Goal: Communication & Community: Participate in discussion

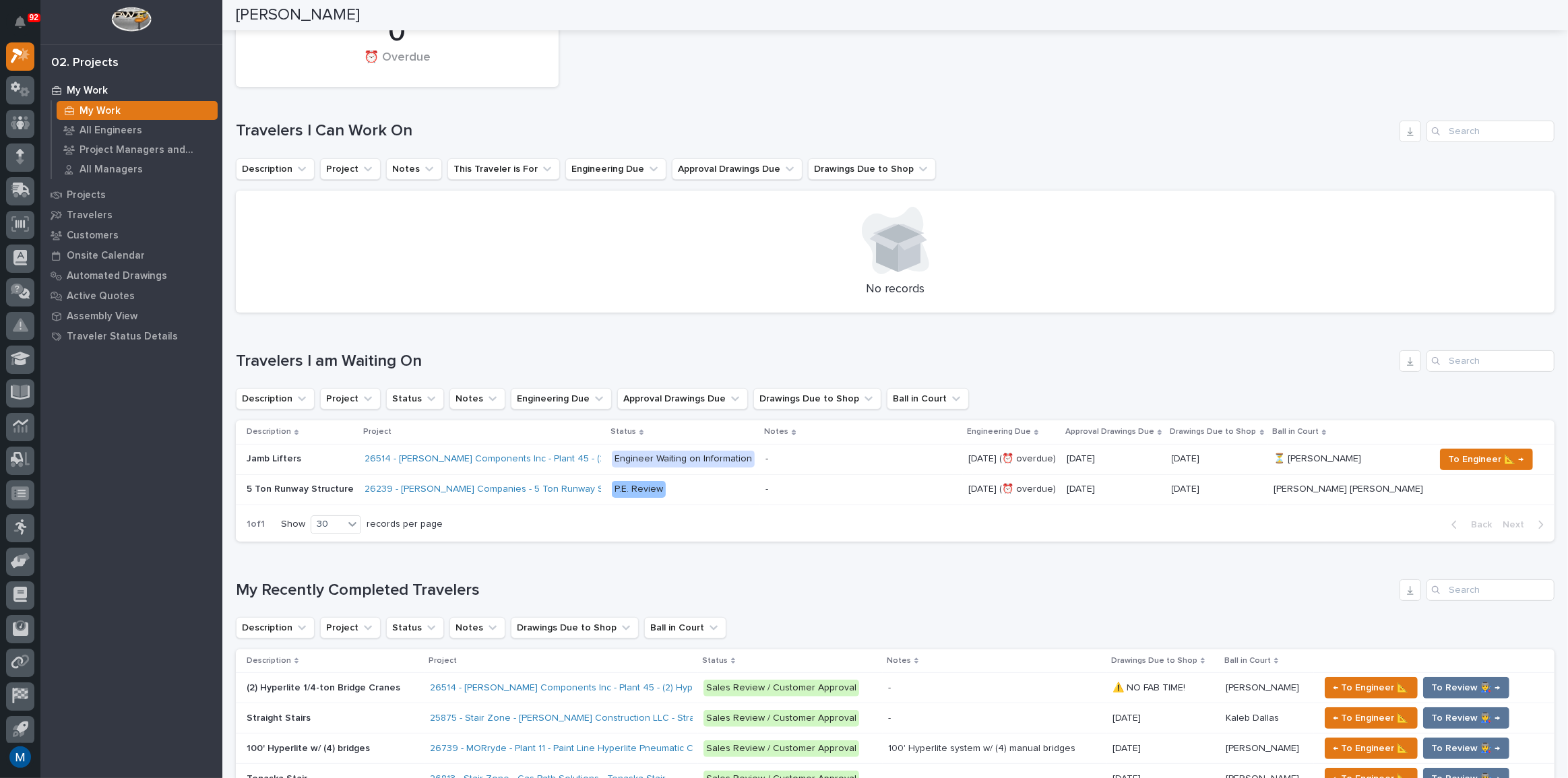
scroll to position [122, 0]
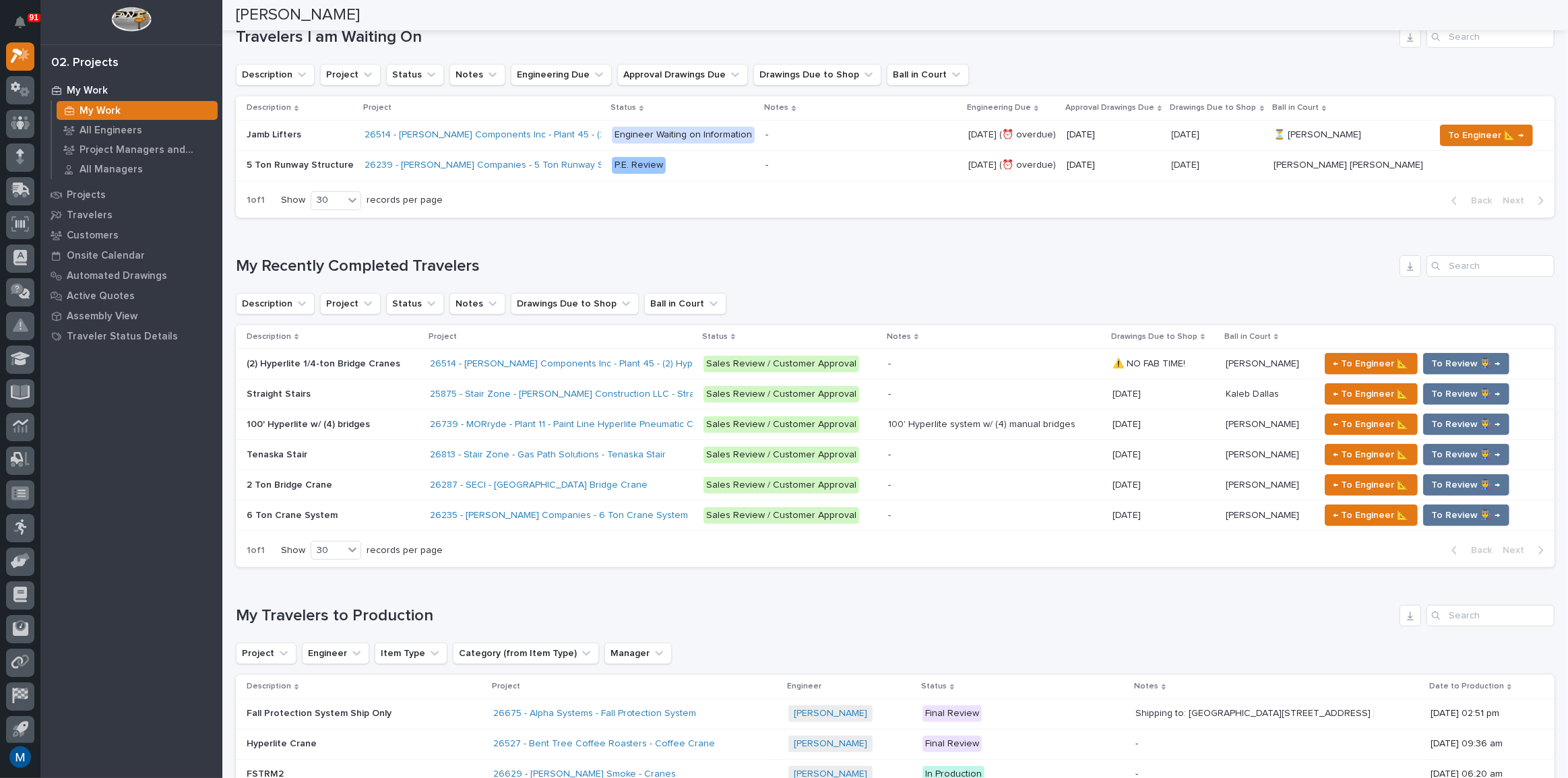
scroll to position [490, 0]
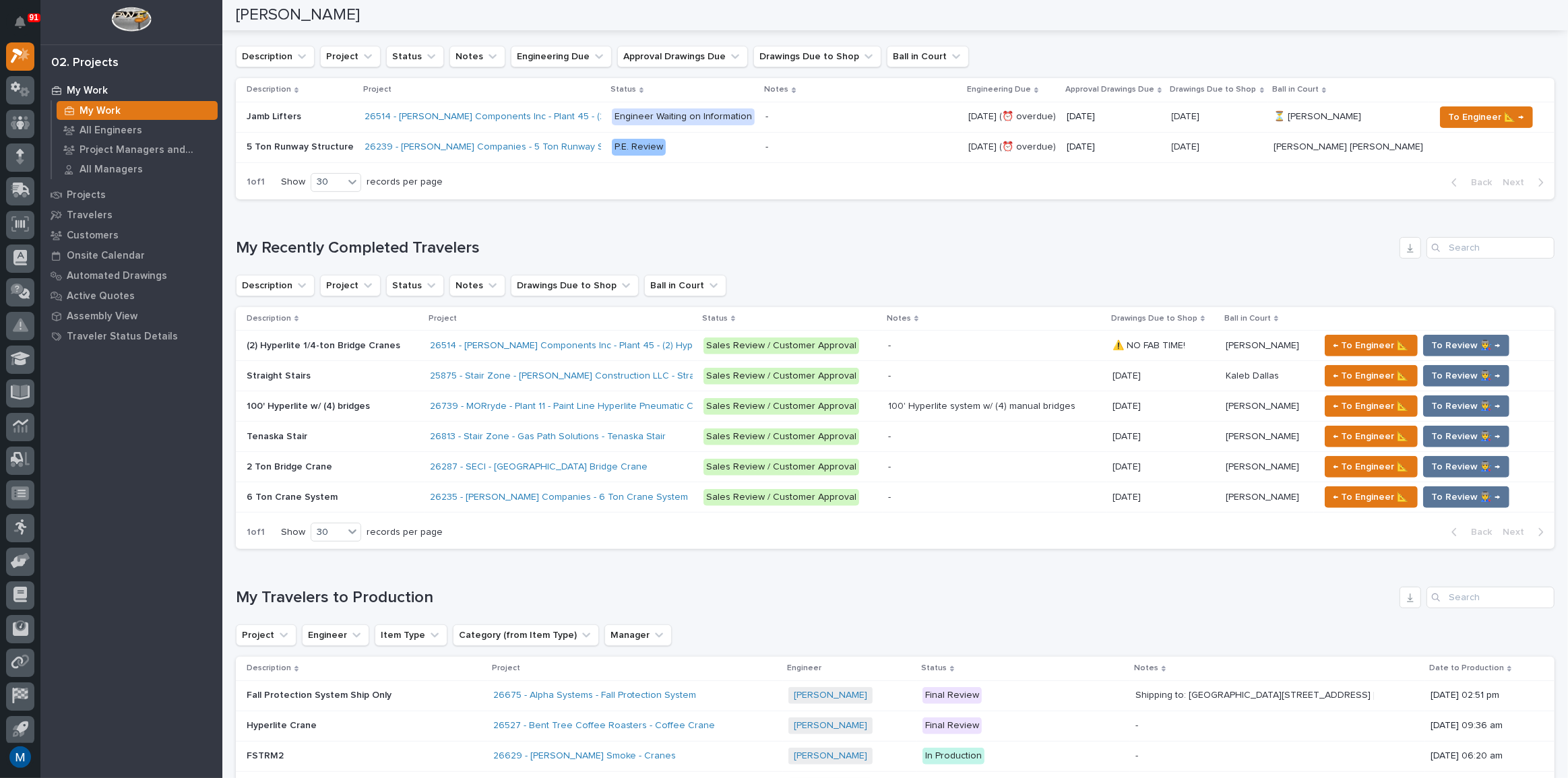
click at [668, 472] on div "26287 - SECI - [GEOGRAPHIC_DATA] Bridge Crane" at bounding box center [561, 467] width 263 height 22
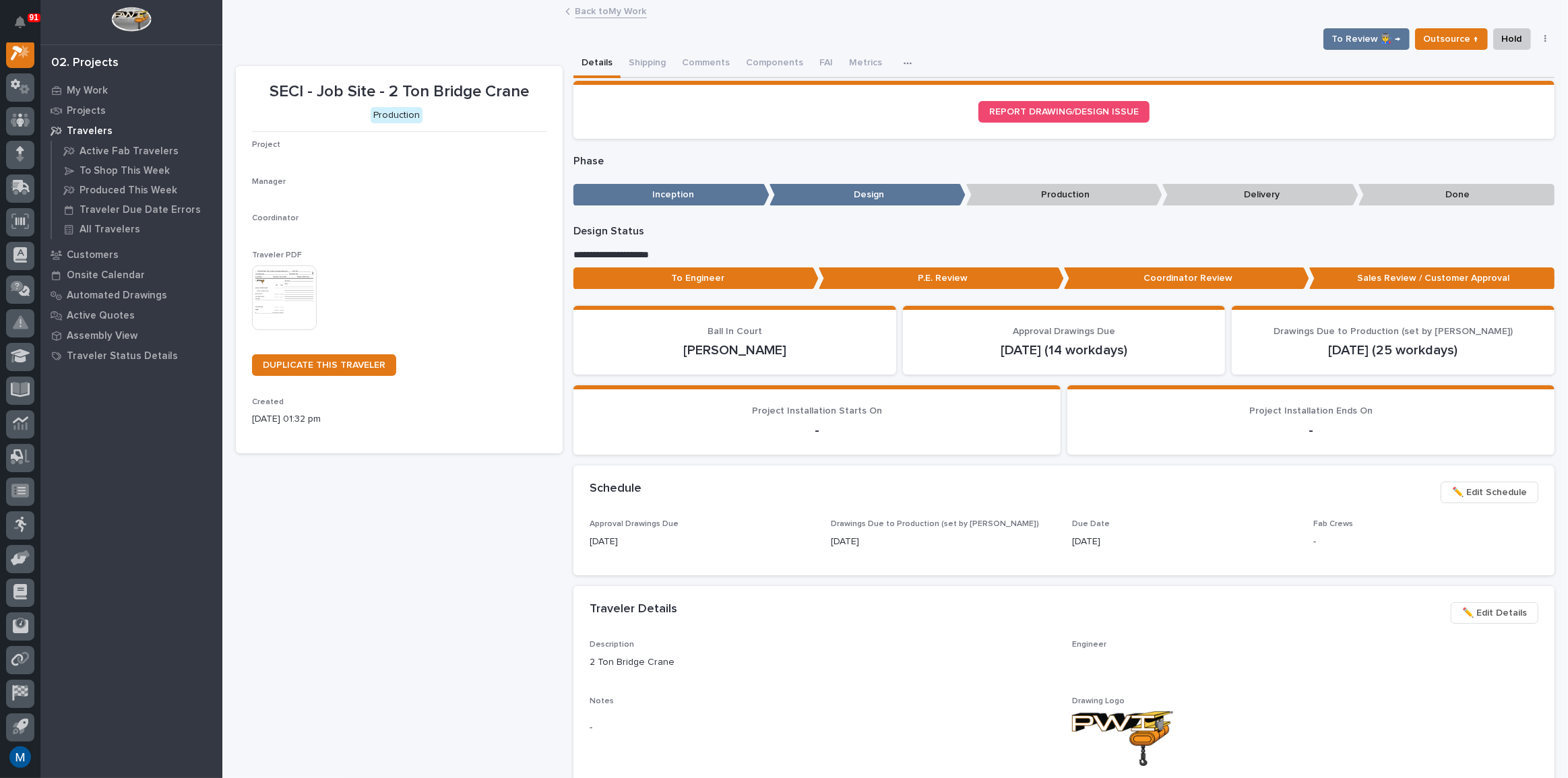
scroll to position [33, 0]
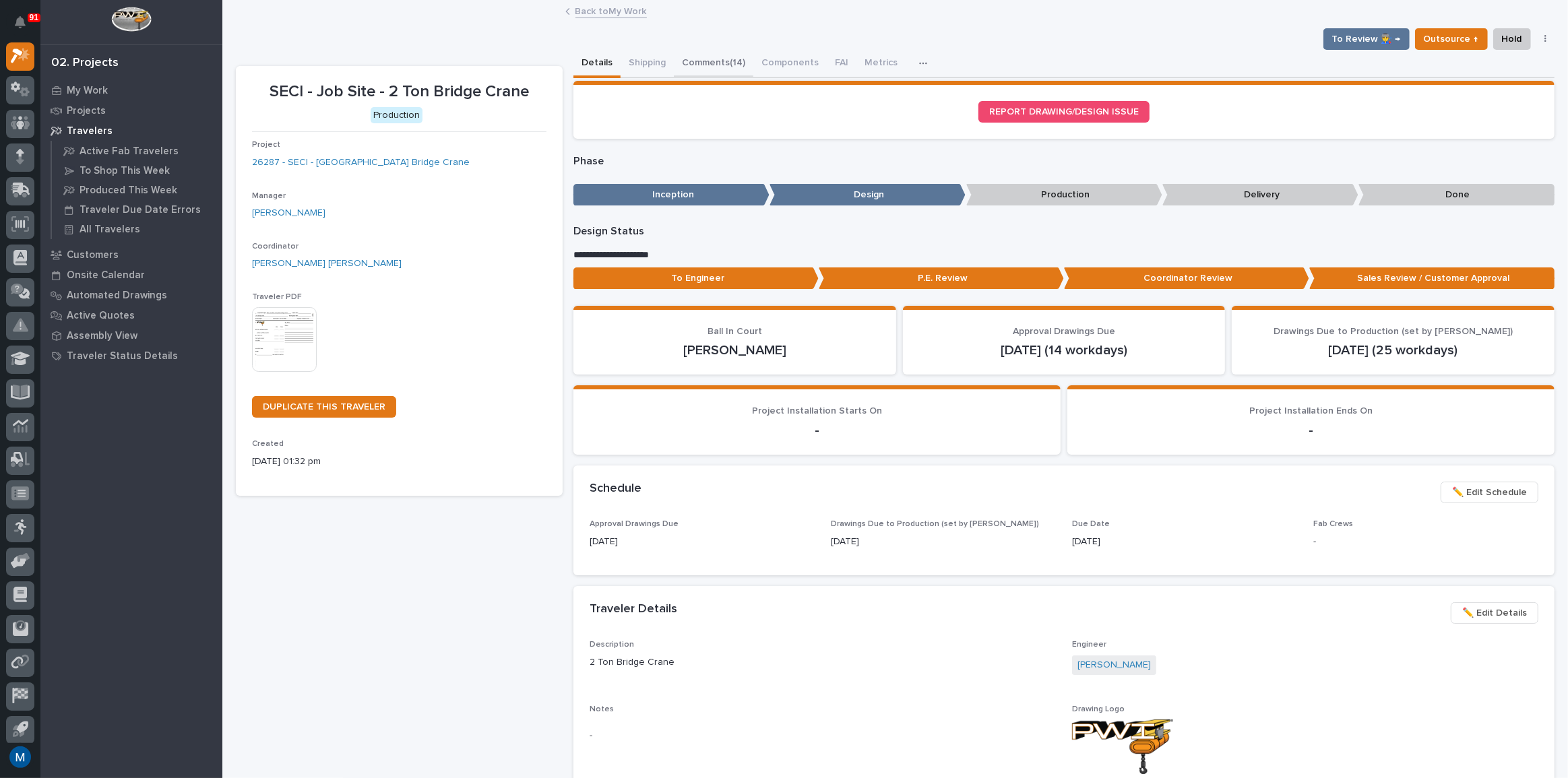
click at [717, 57] on button "Comments (14)" at bounding box center [714, 63] width 80 height 29
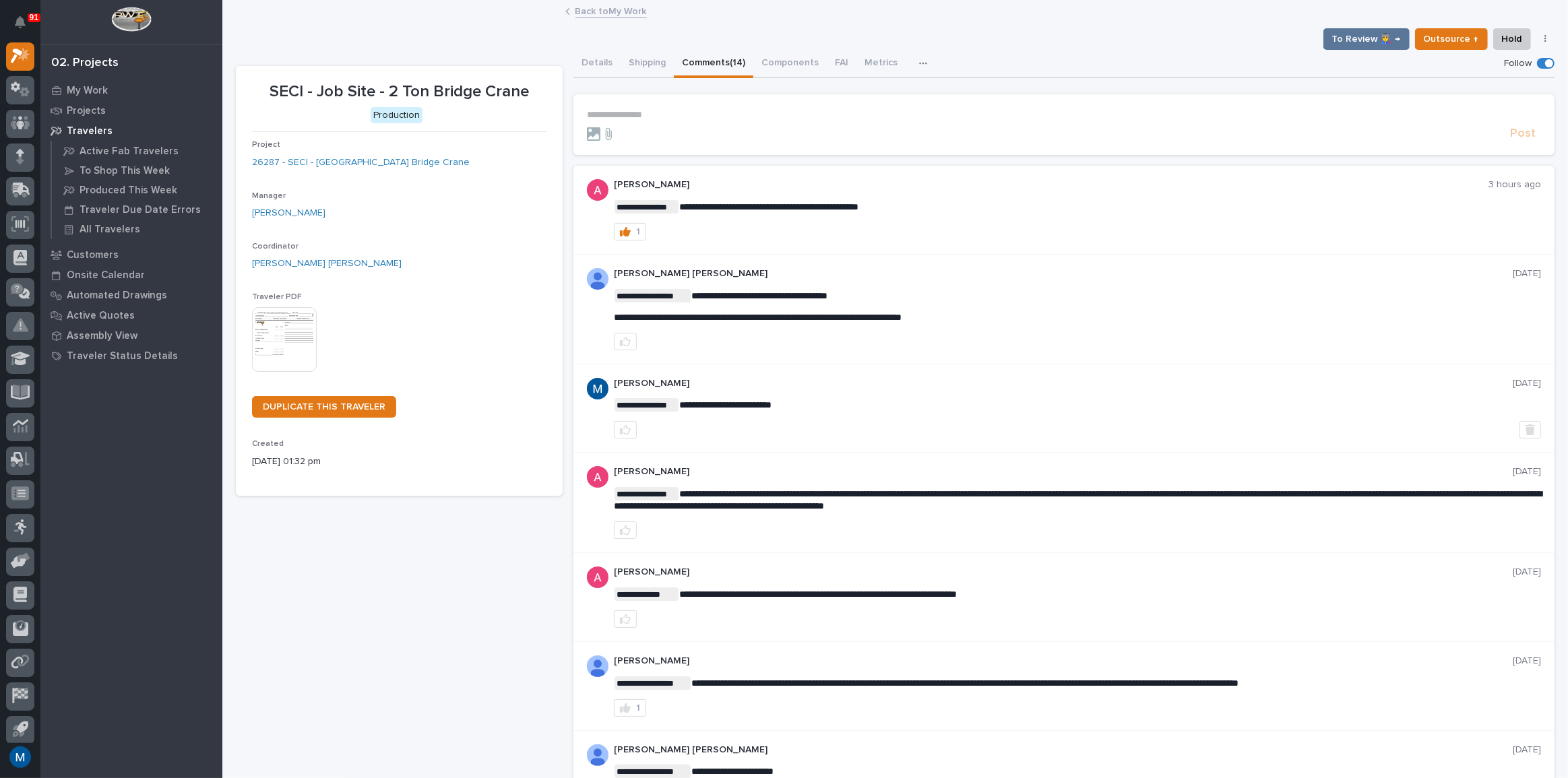
click at [657, 119] on p "**********" at bounding box center [1063, 114] width 954 height 11
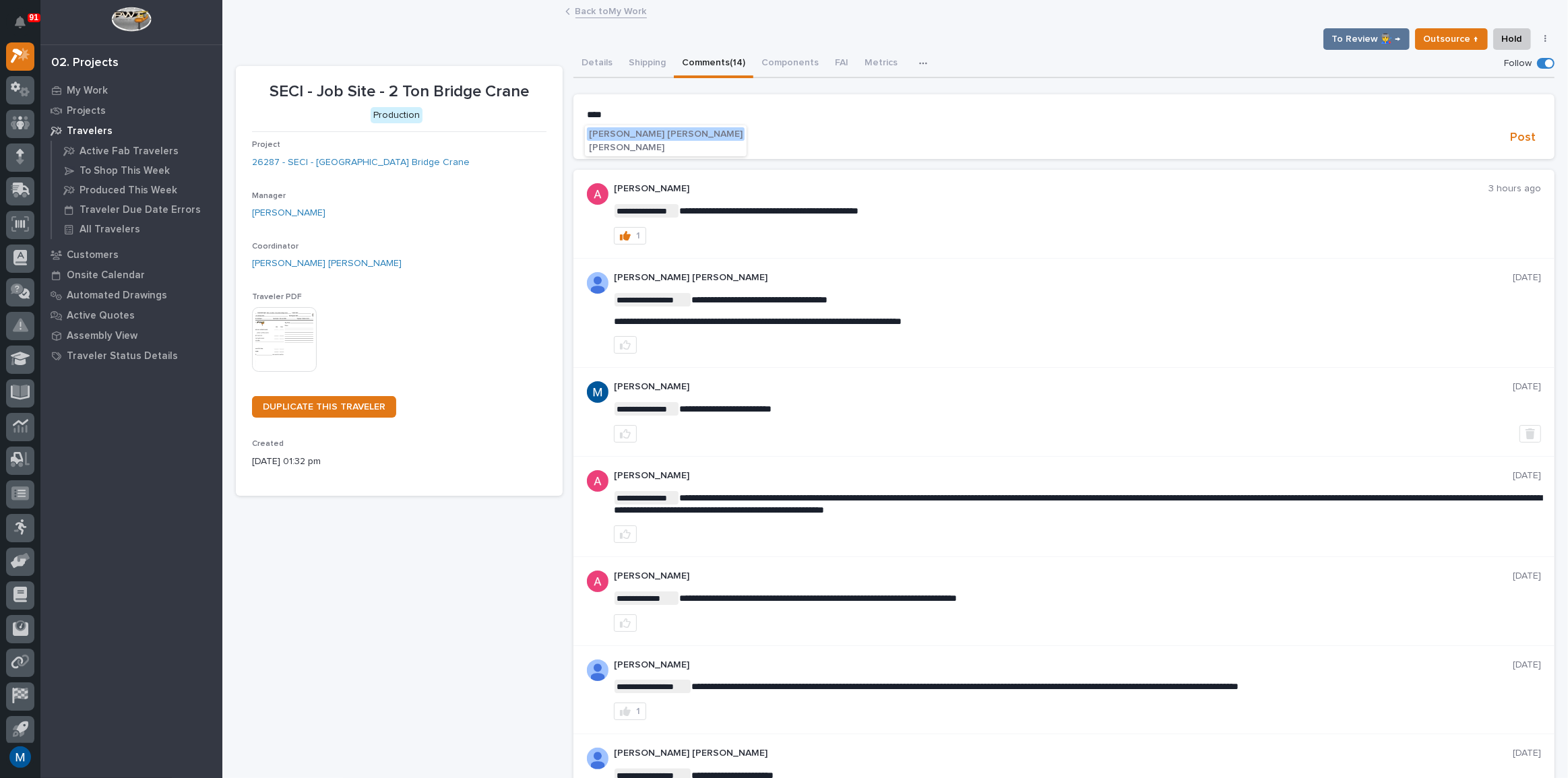
click at [639, 134] on span "[PERSON_NAME] [PERSON_NAME]" at bounding box center [666, 134] width 154 height 10
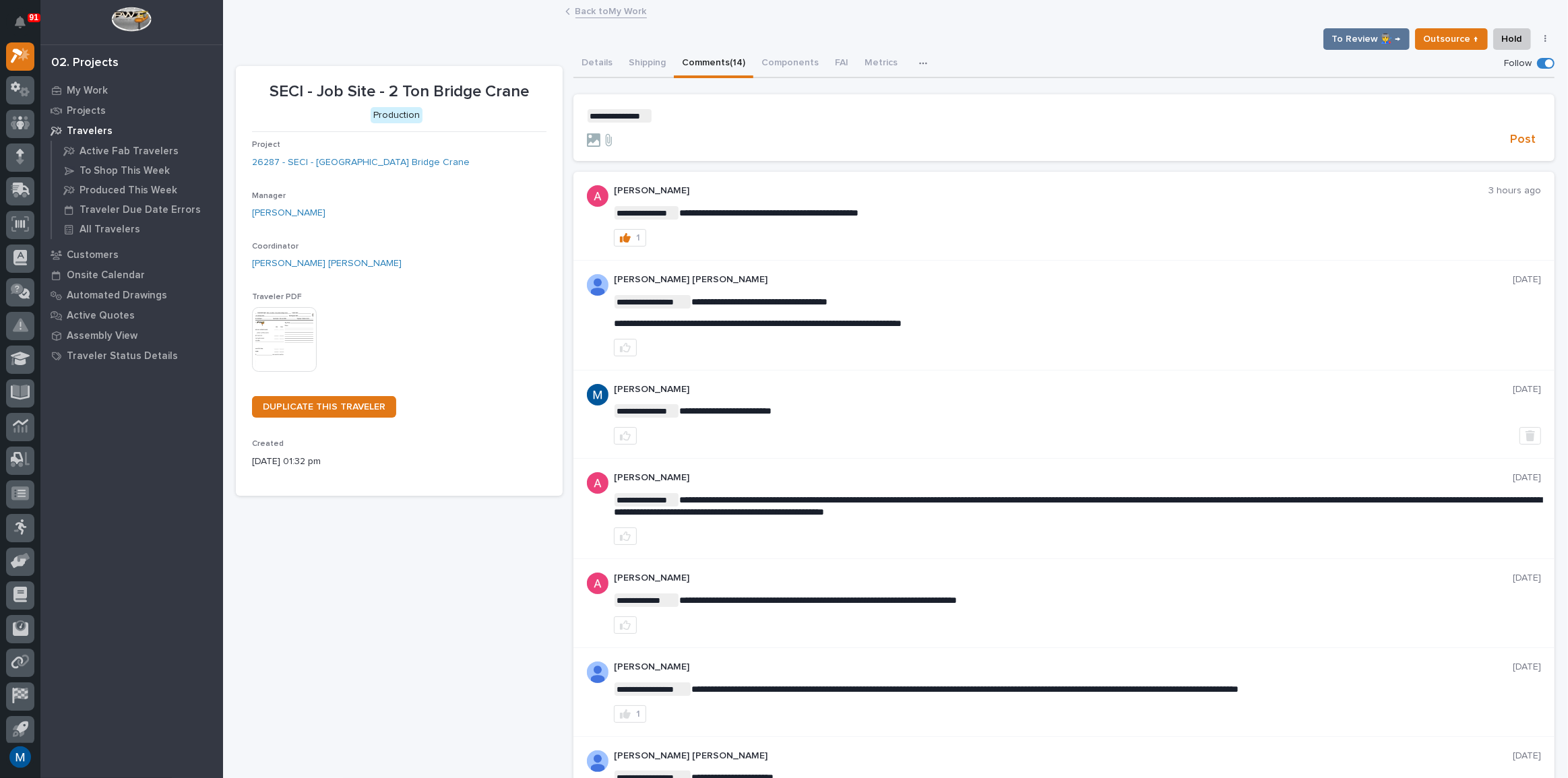
click at [700, 113] on p "**********" at bounding box center [1063, 115] width 954 height 13
click at [1510, 137] on span "Post" at bounding box center [1523, 140] width 26 height 15
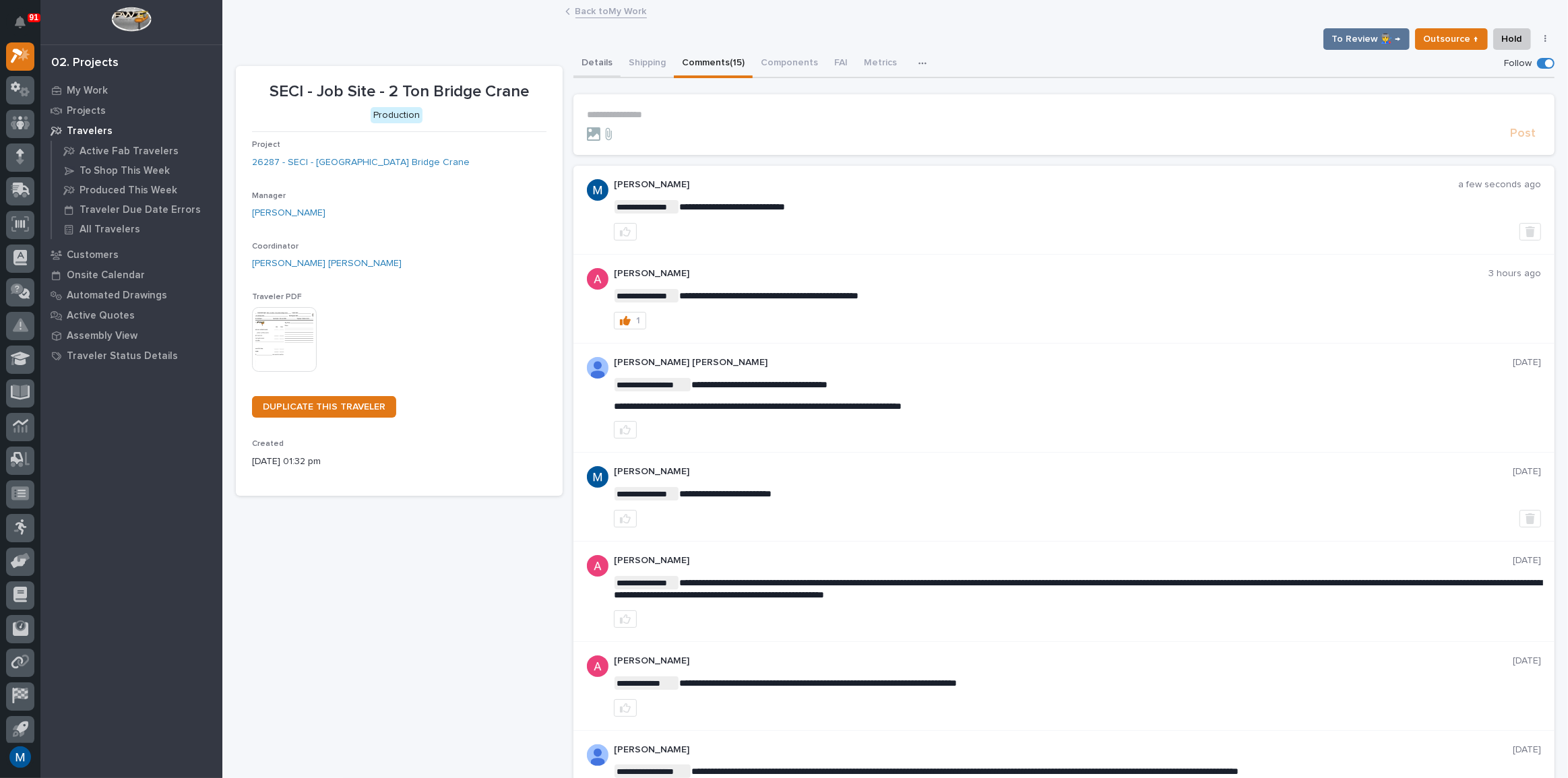
click at [594, 56] on button "Details" at bounding box center [597, 63] width 47 height 29
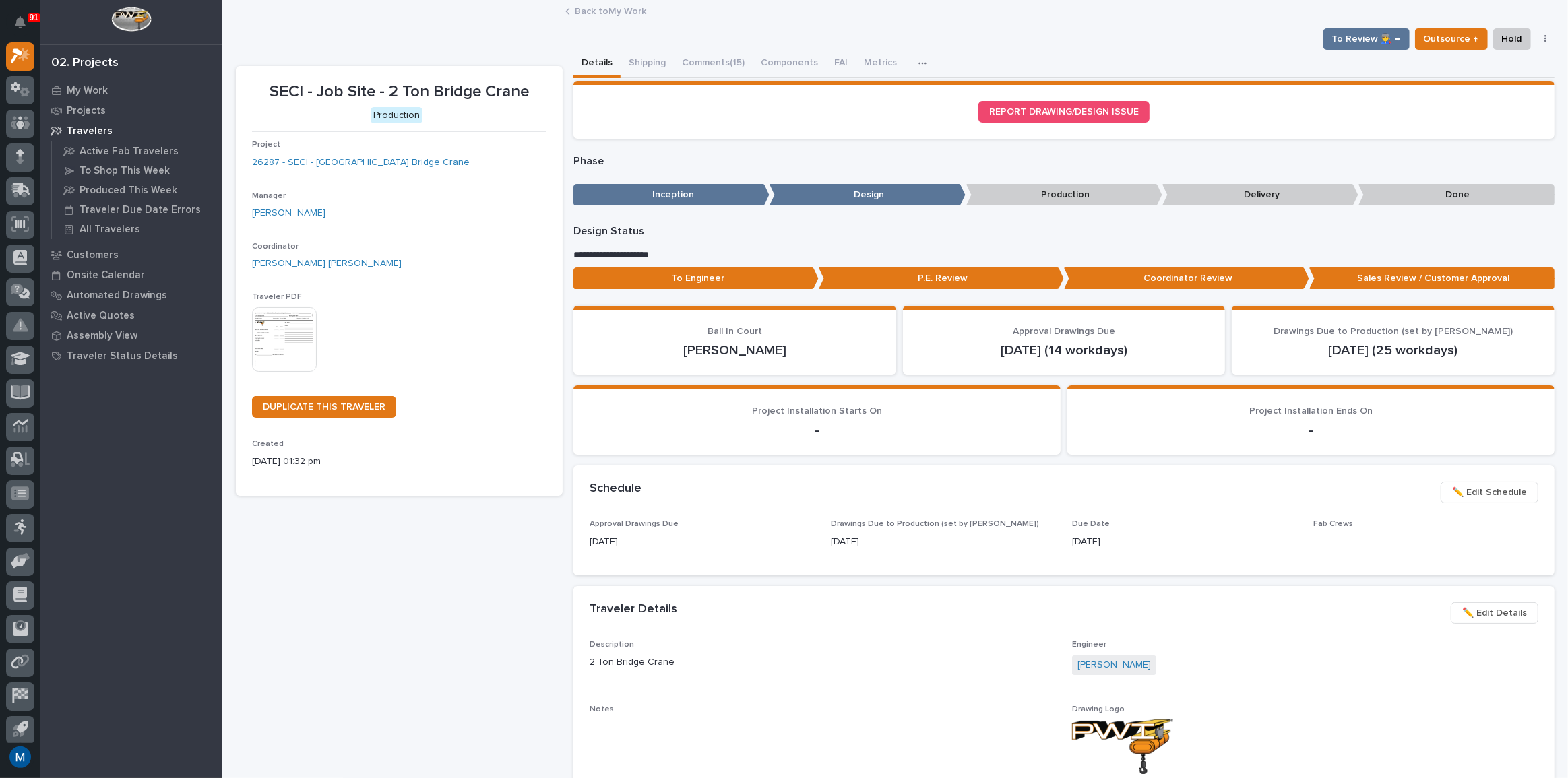
click at [644, 275] on p "To Engineer" at bounding box center [696, 278] width 246 height 22
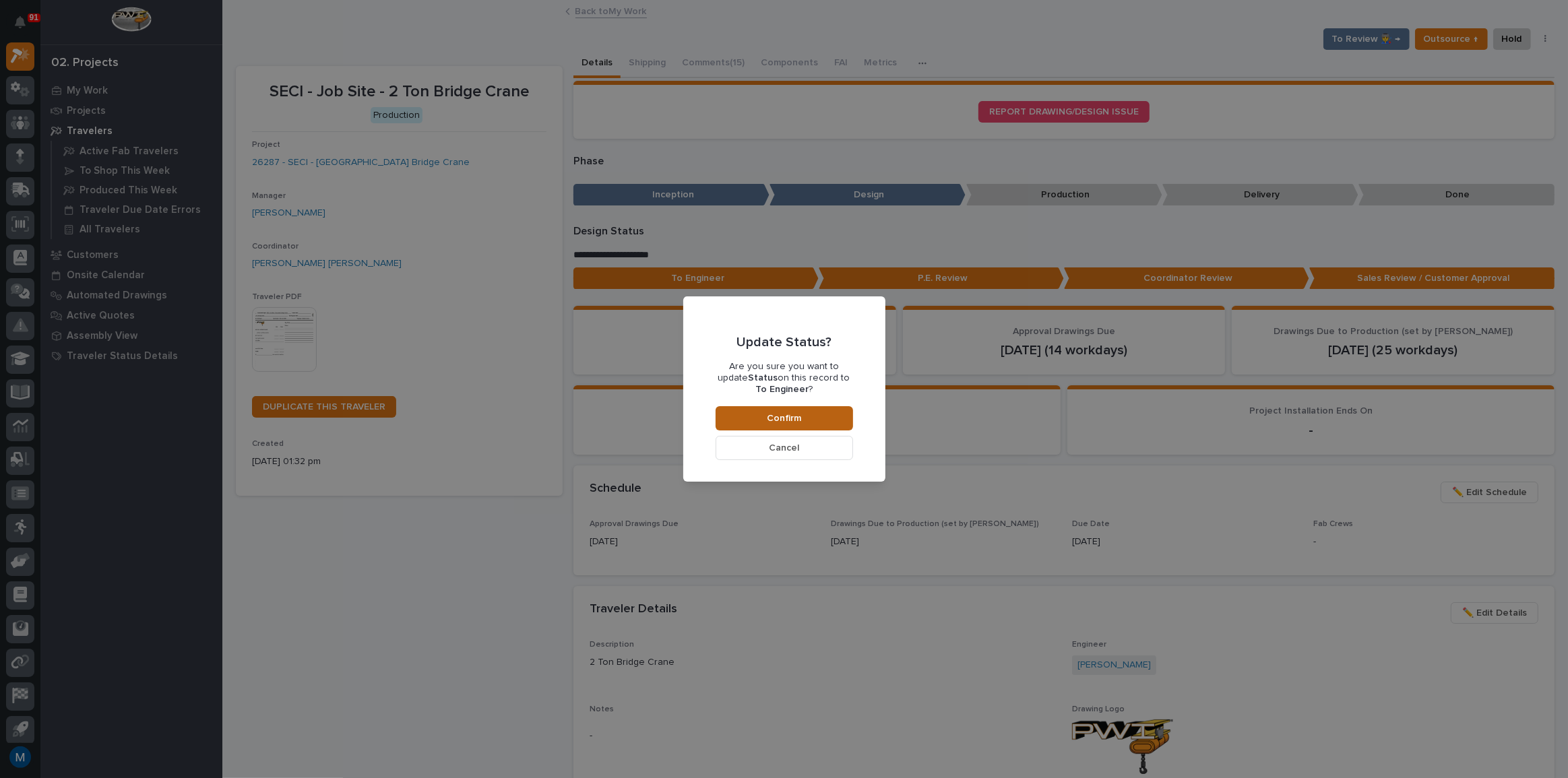
click at [809, 414] on button "Confirm" at bounding box center [784, 418] width 137 height 24
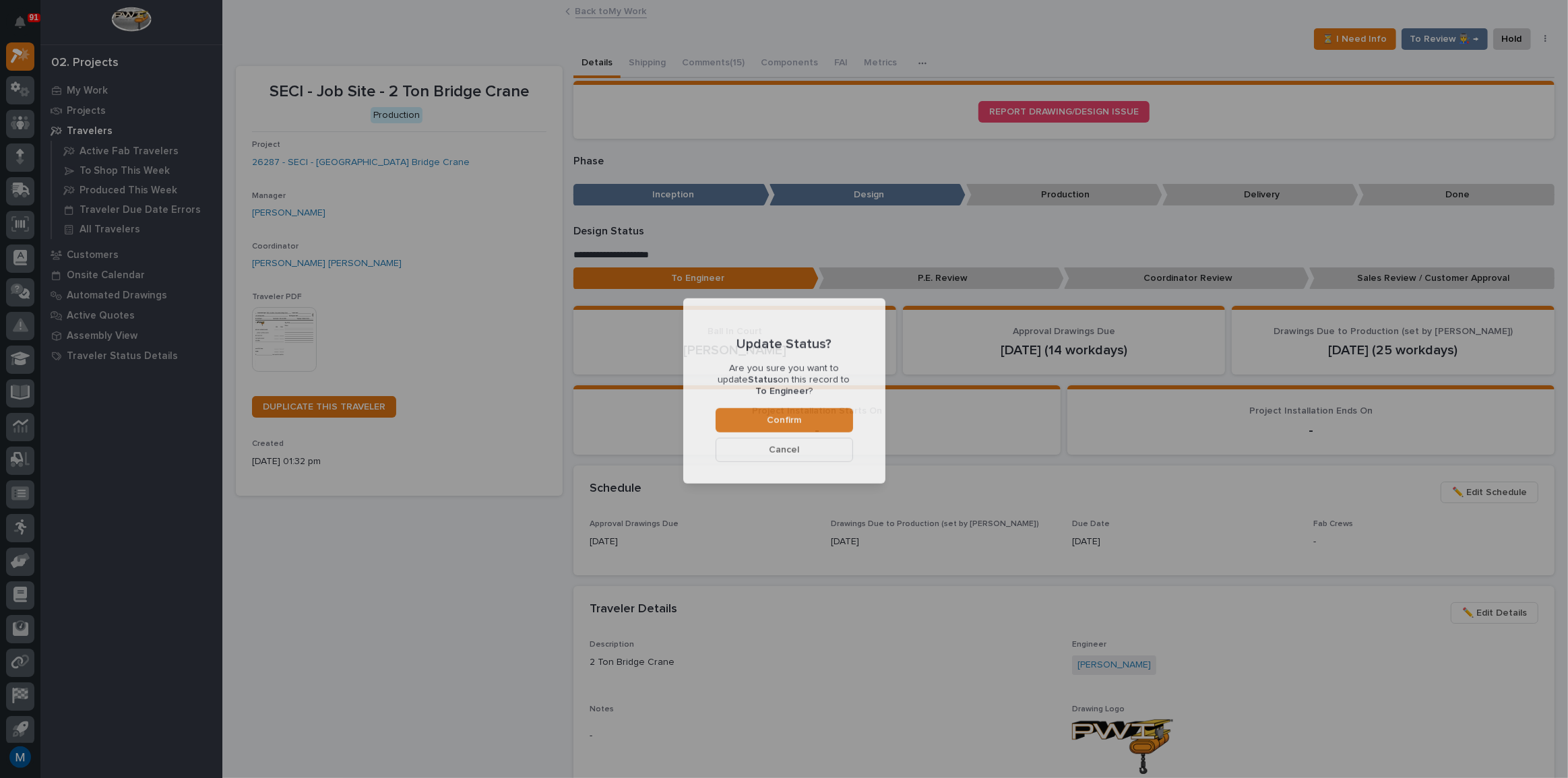
scroll to position [80, 0]
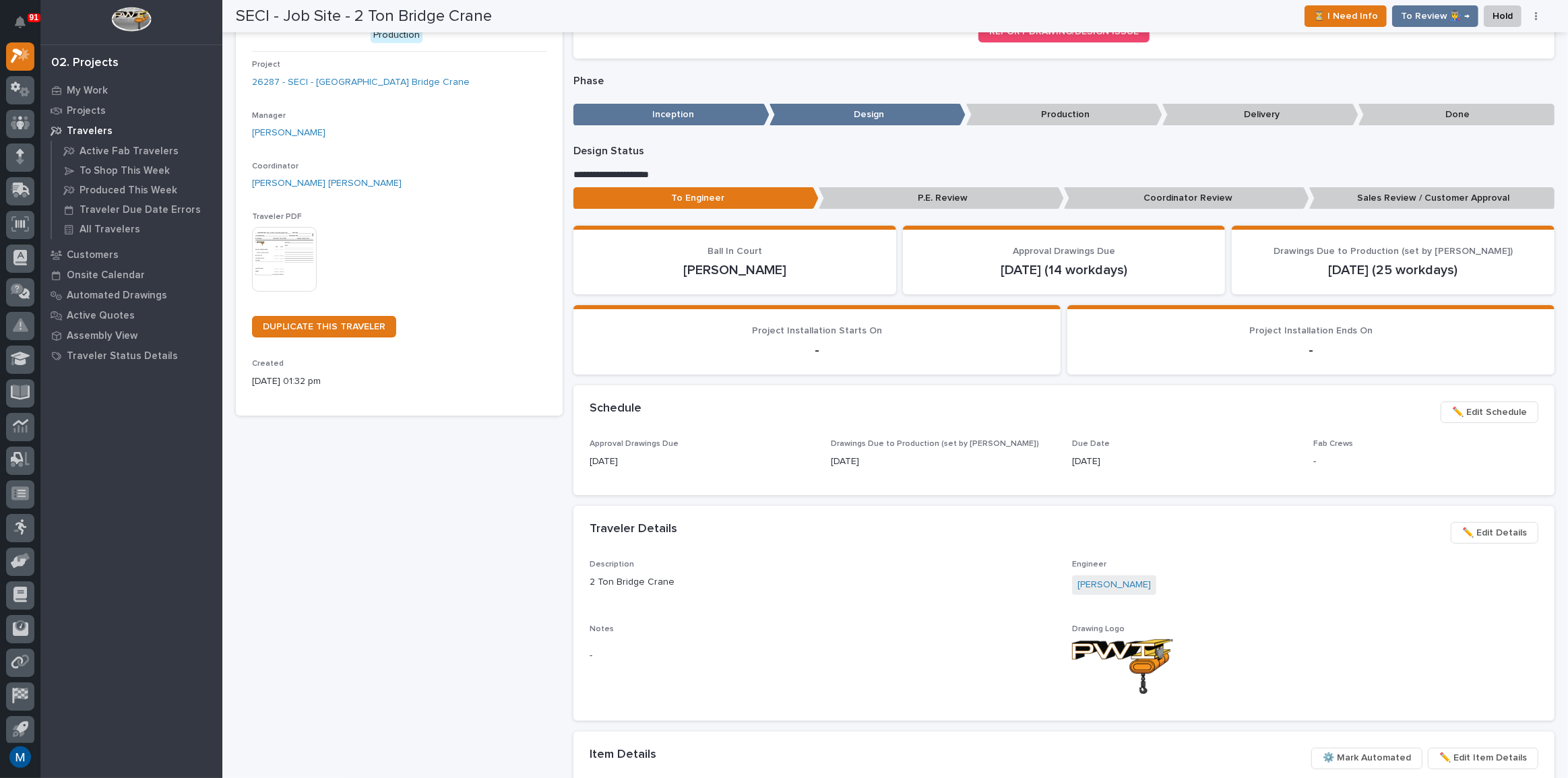
click at [1188, 195] on p "Coordinator Review" at bounding box center [1187, 198] width 246 height 22
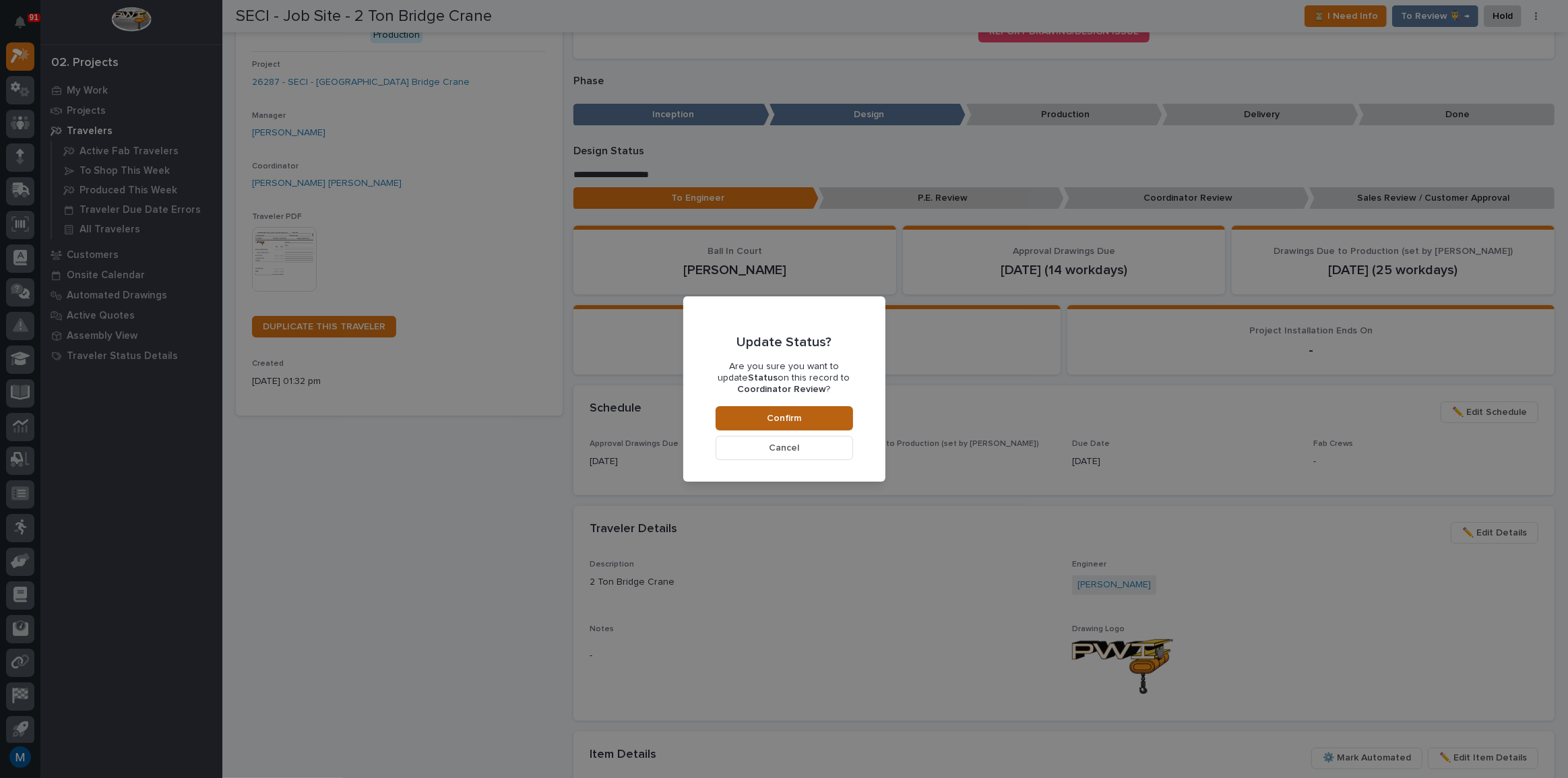
click at [780, 414] on span "Confirm" at bounding box center [784, 418] width 34 height 12
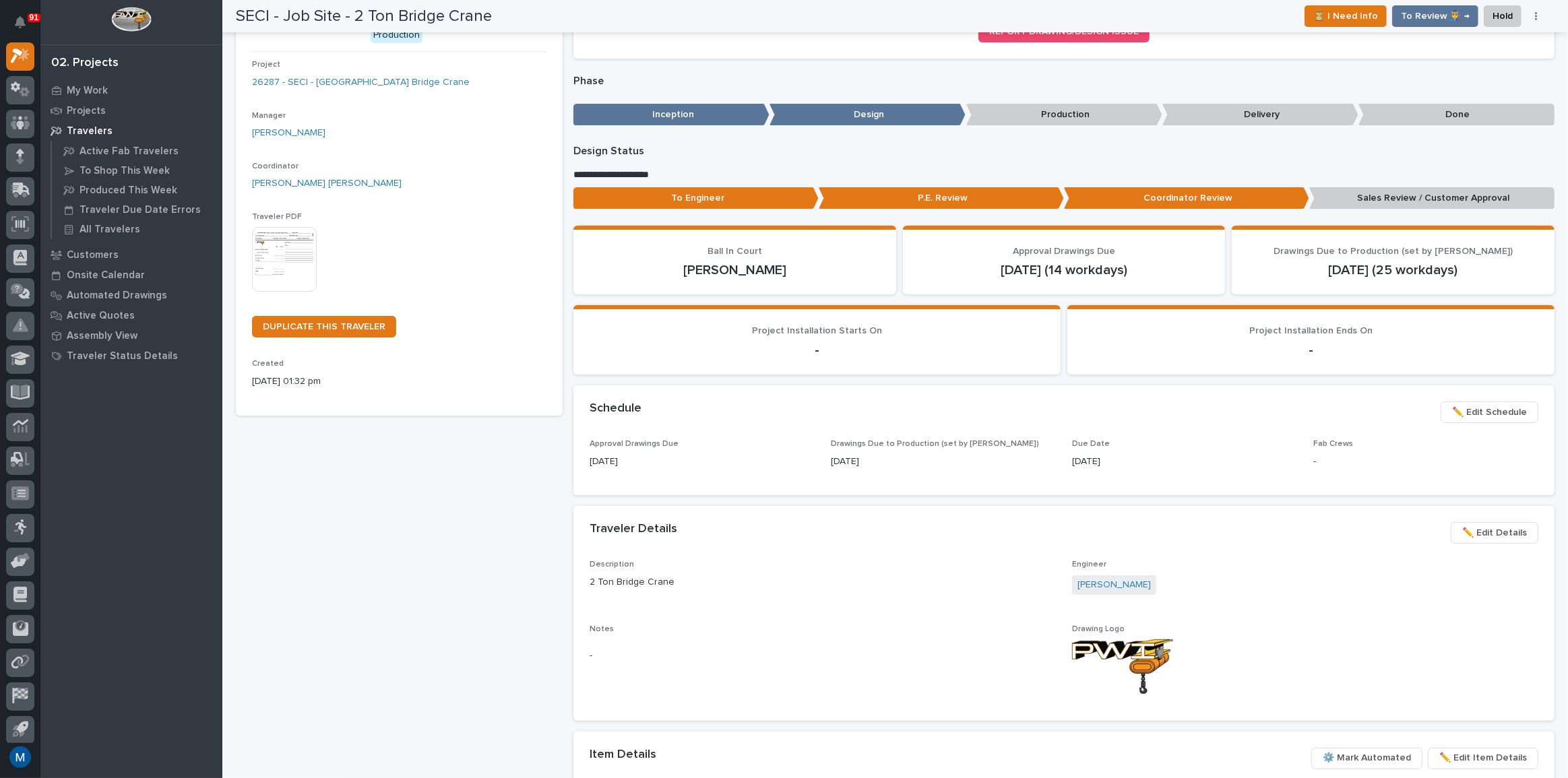
scroll to position [0, 0]
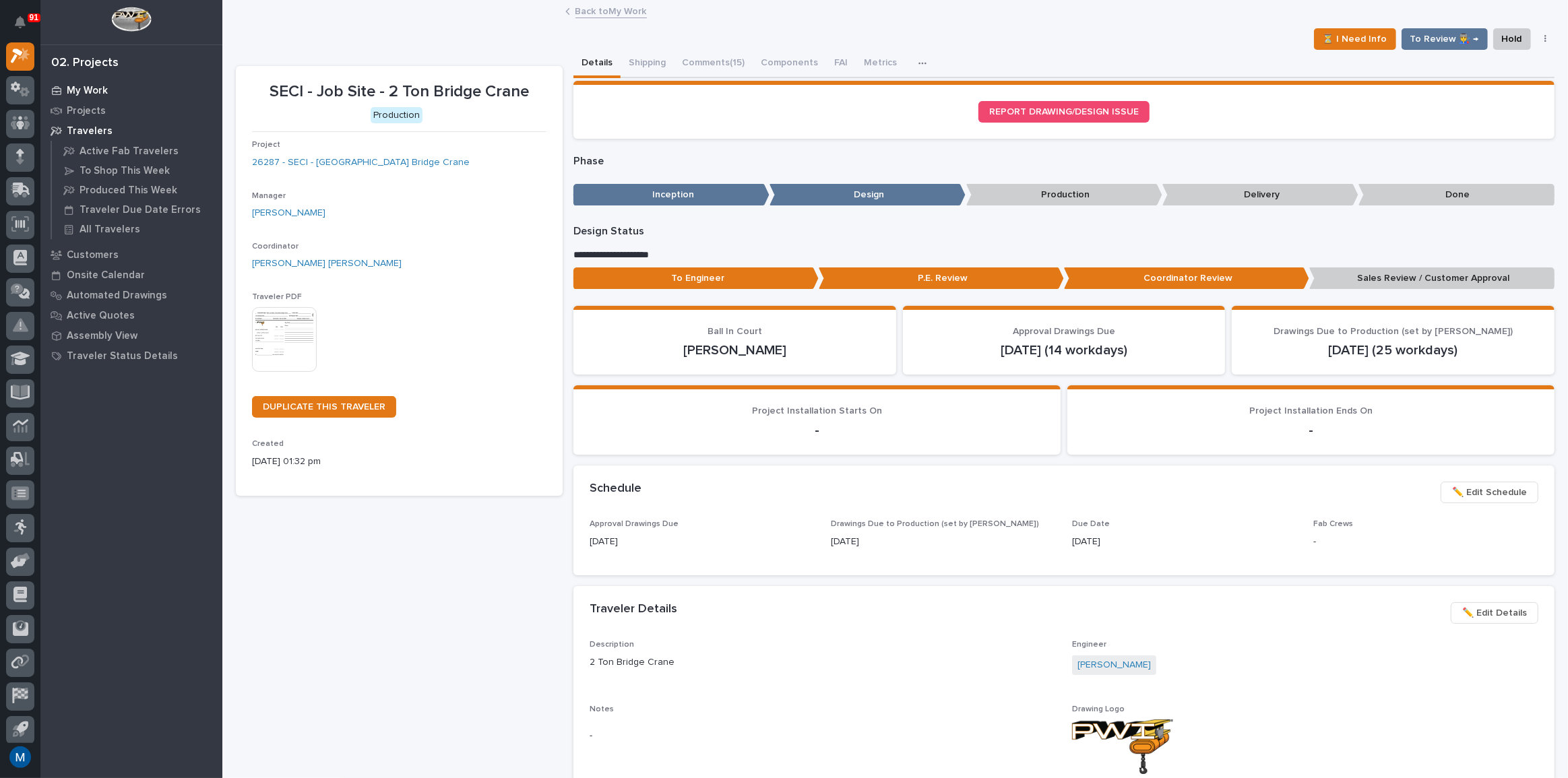
click at [91, 89] on p "My Work" at bounding box center [87, 91] width 41 height 12
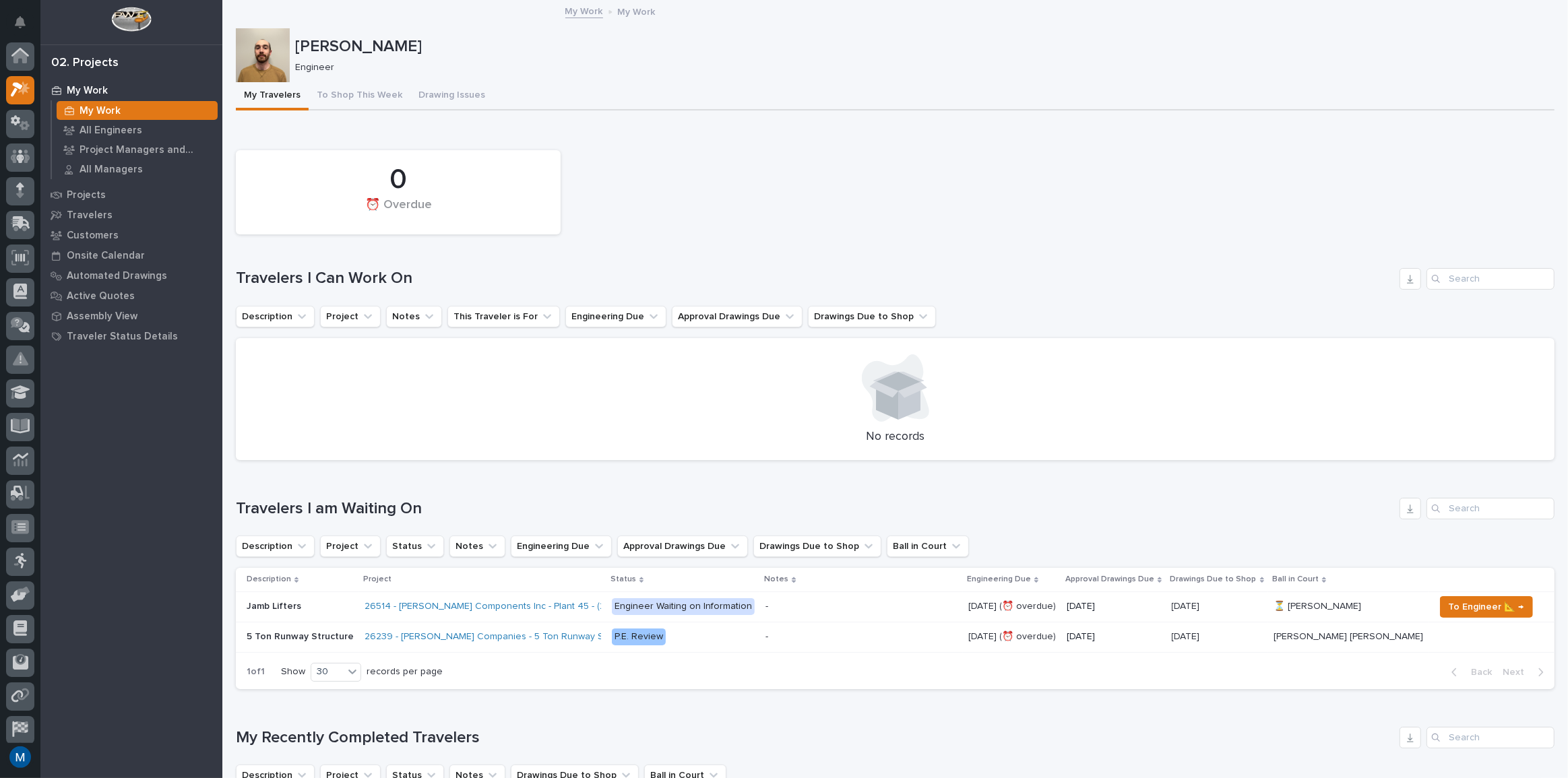
scroll to position [33, 0]
click at [757, 193] on div "0 ⏰ Overdue" at bounding box center [895, 193] width 1332 height 98
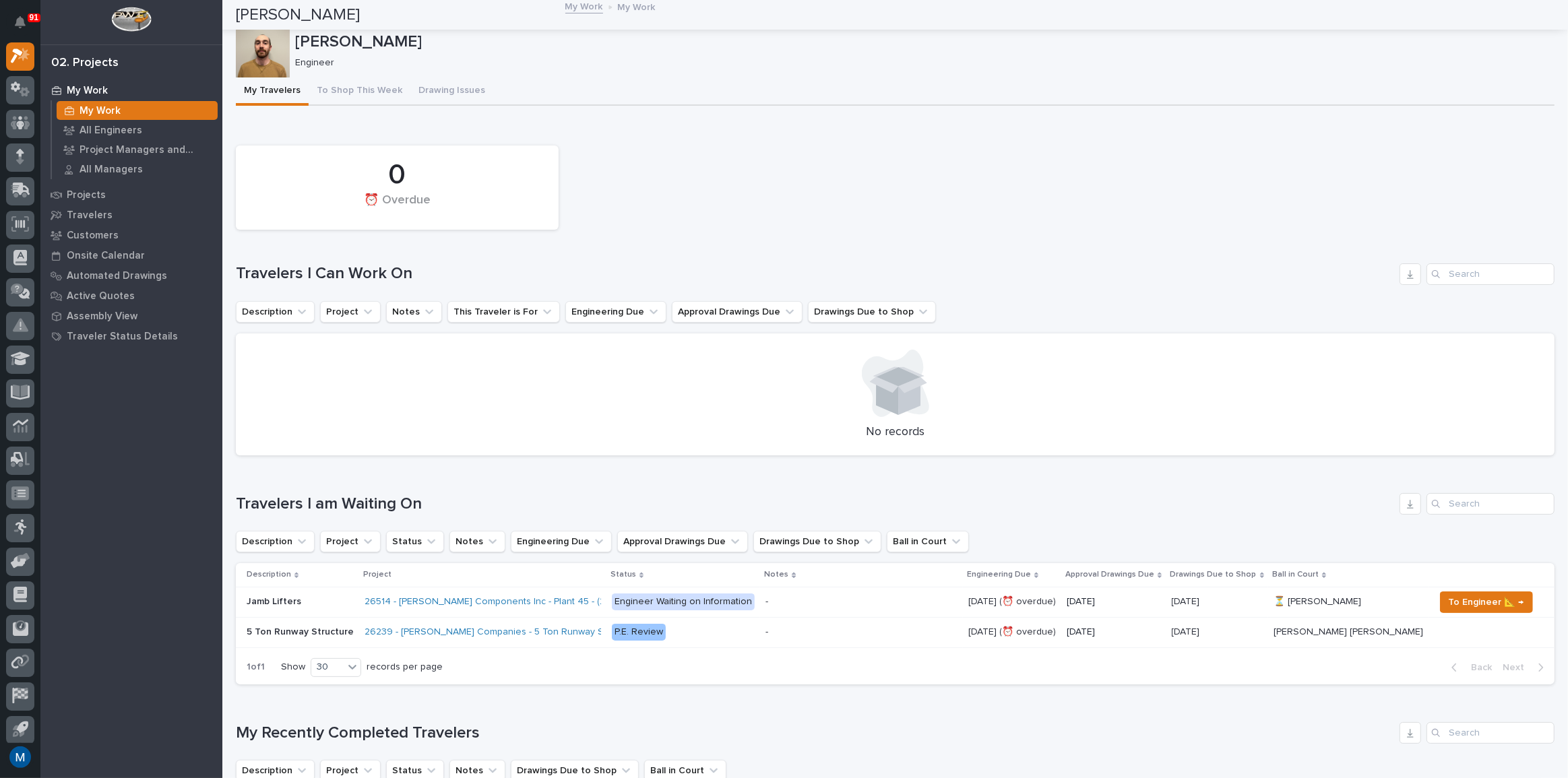
scroll to position [0, 0]
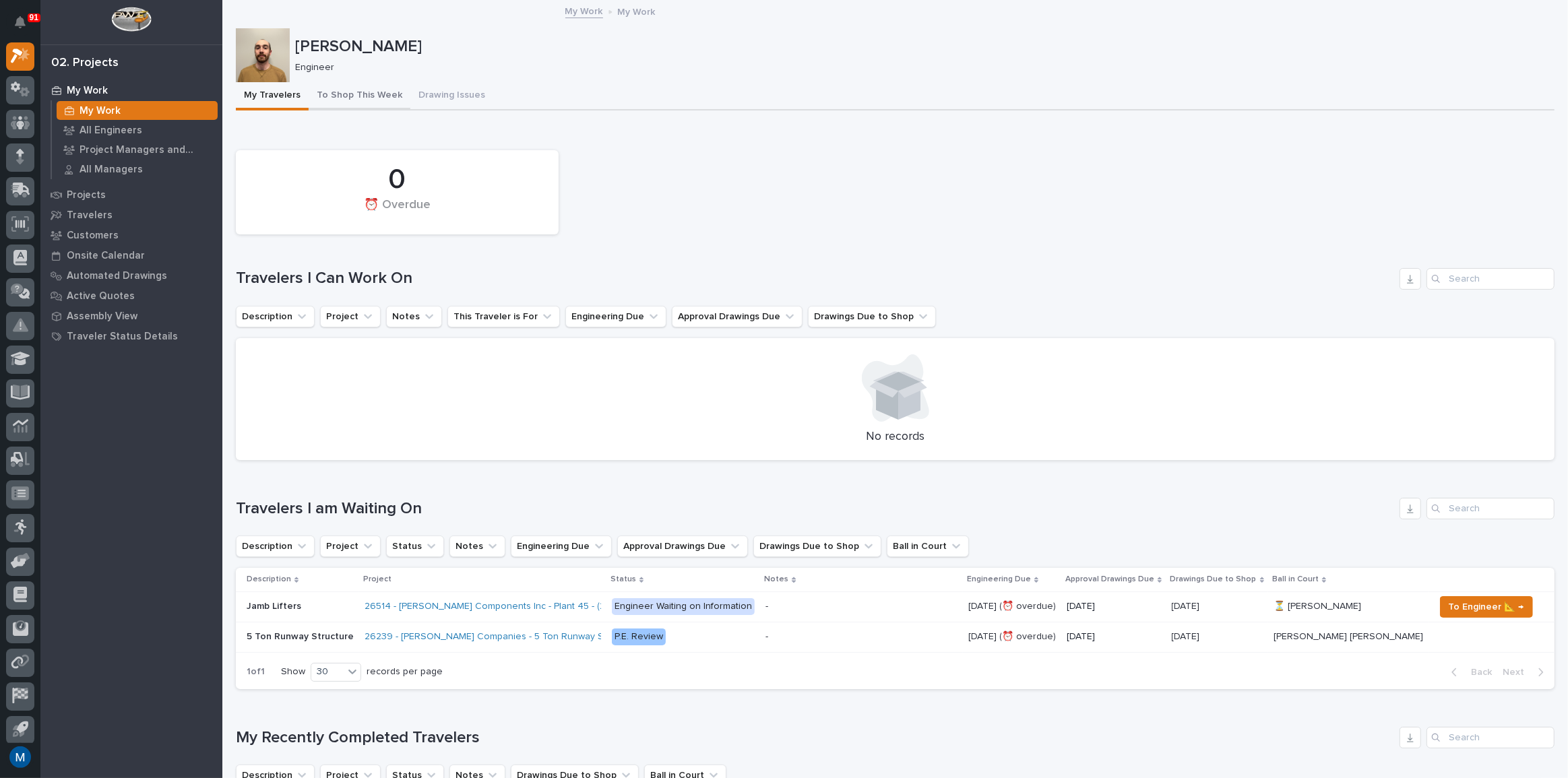
click at [378, 96] on button "To Shop This Week" at bounding box center [359, 96] width 102 height 29
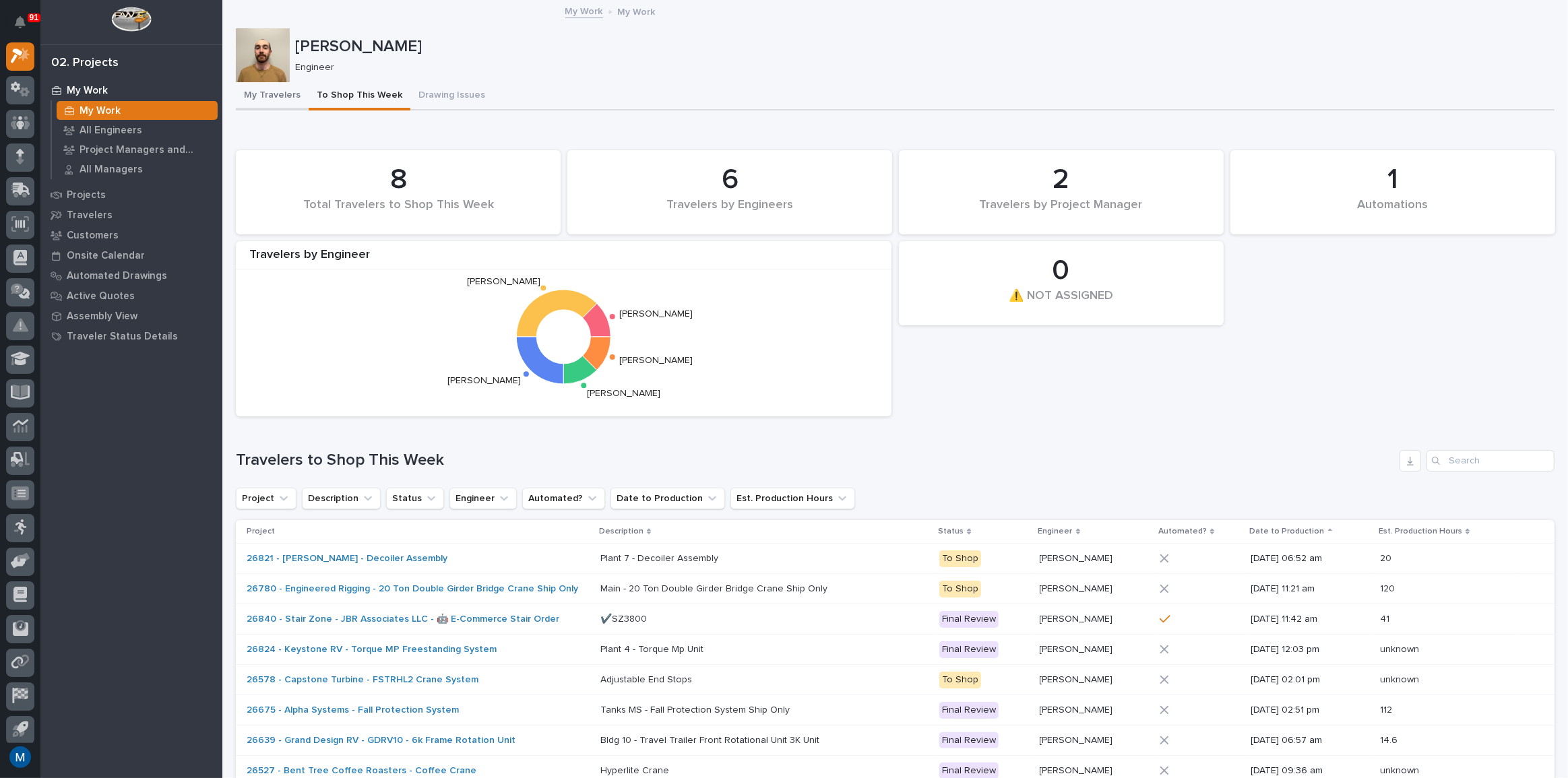
click at [249, 93] on button "My Travelers" at bounding box center [272, 96] width 73 height 29
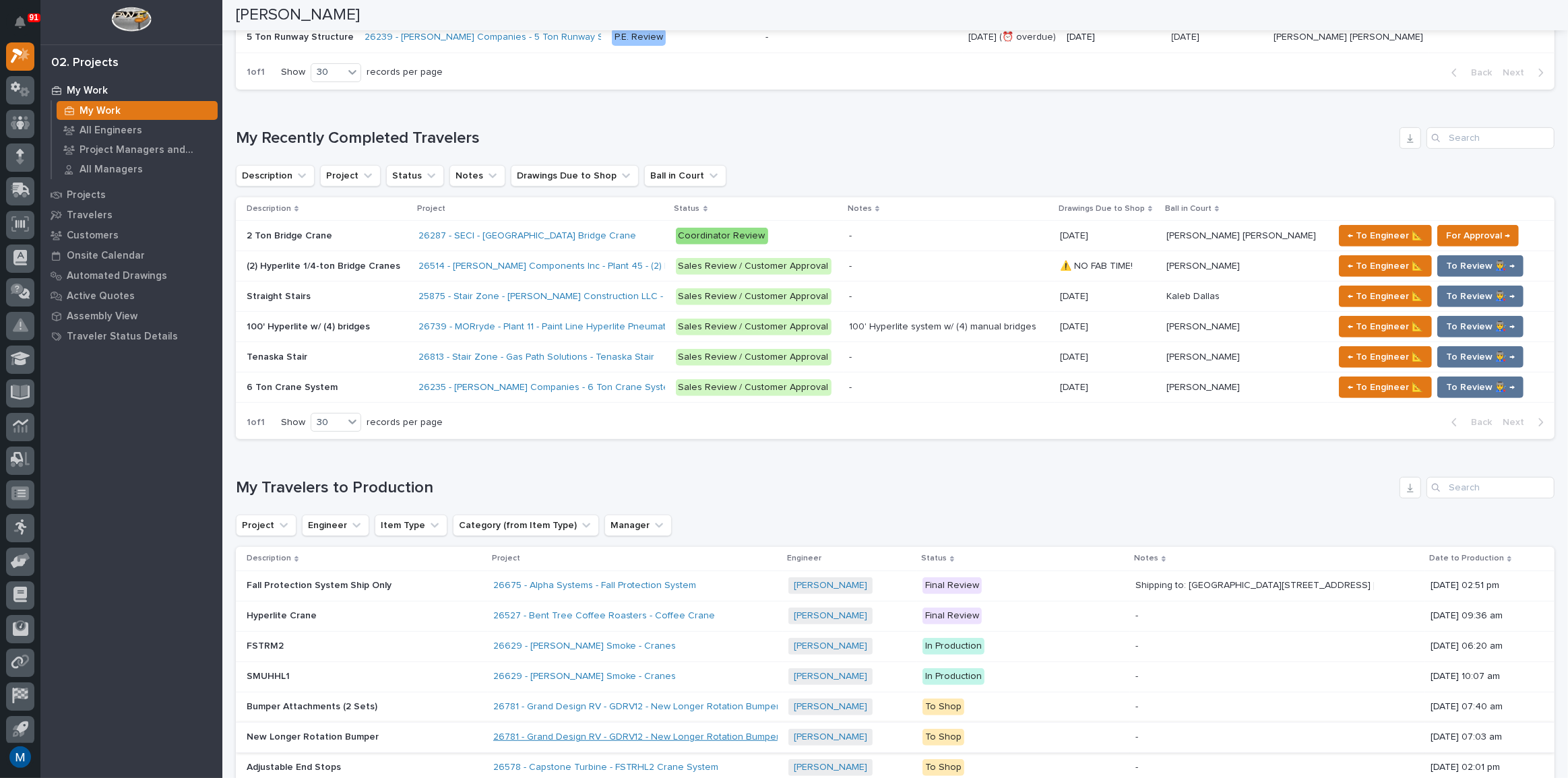
scroll to position [613, 0]
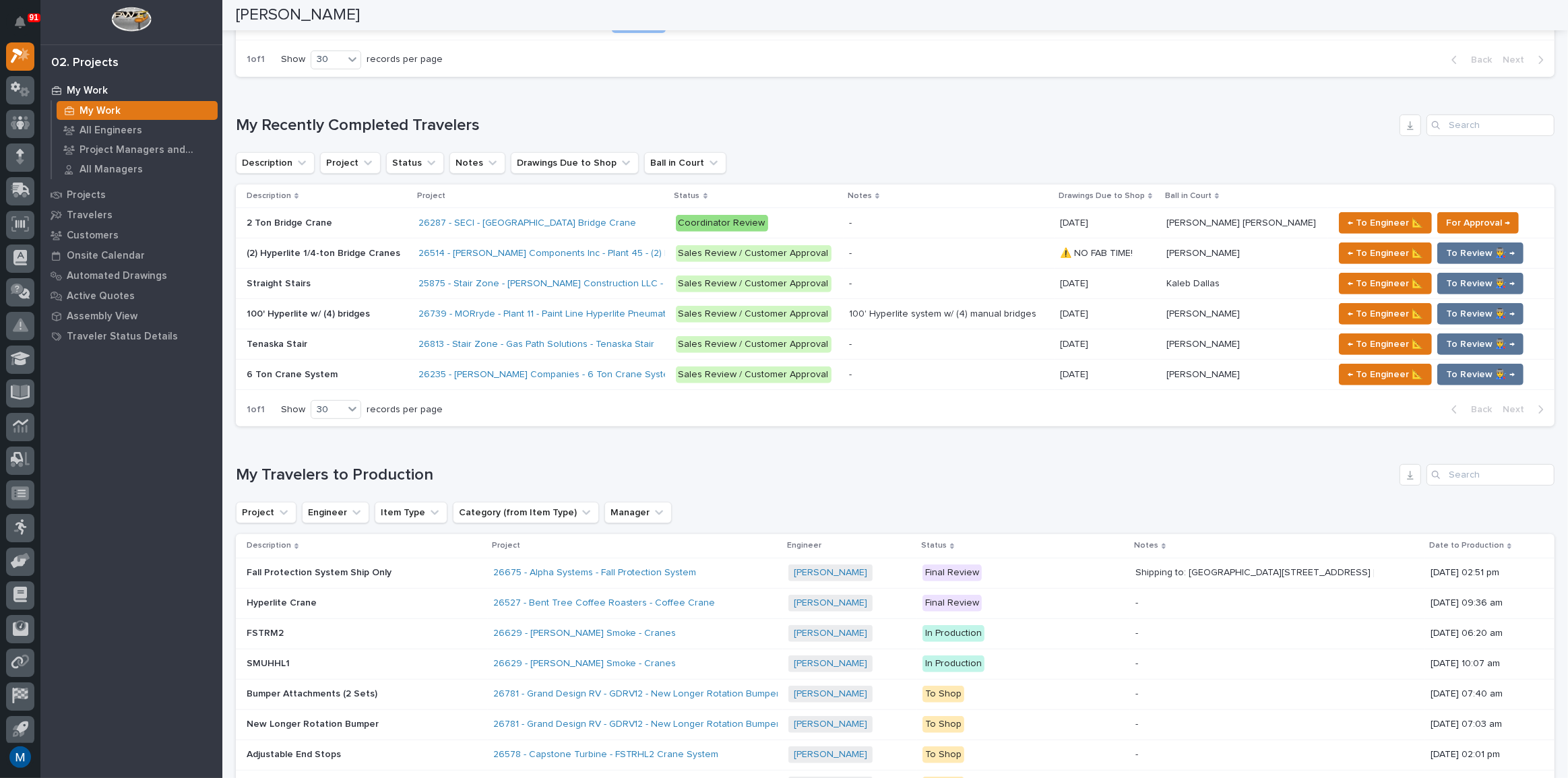
drag, startPoint x: 572, startPoint y: 440, endPoint x: 546, endPoint y: 460, distance: 32.8
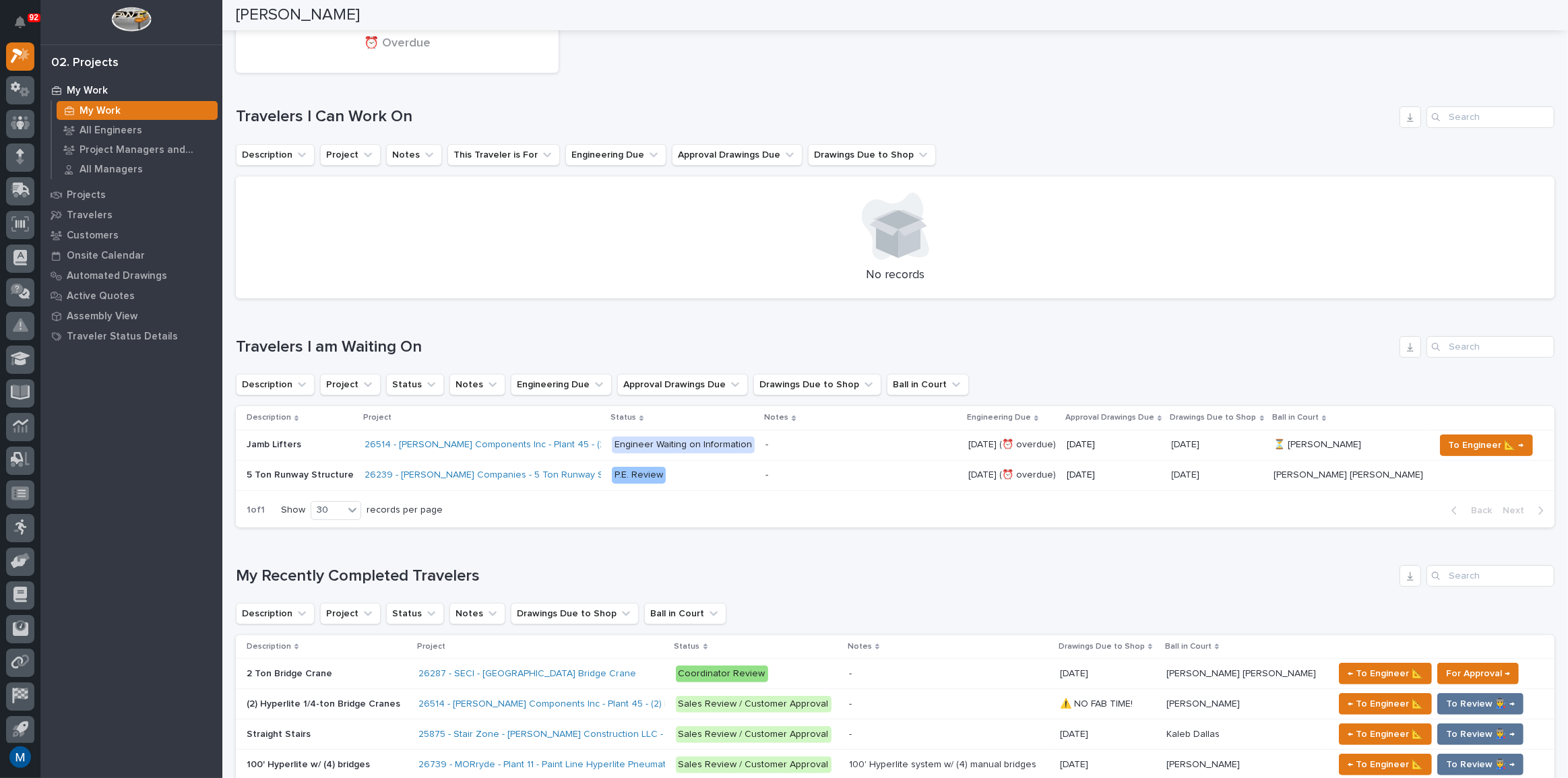
scroll to position [0, 0]
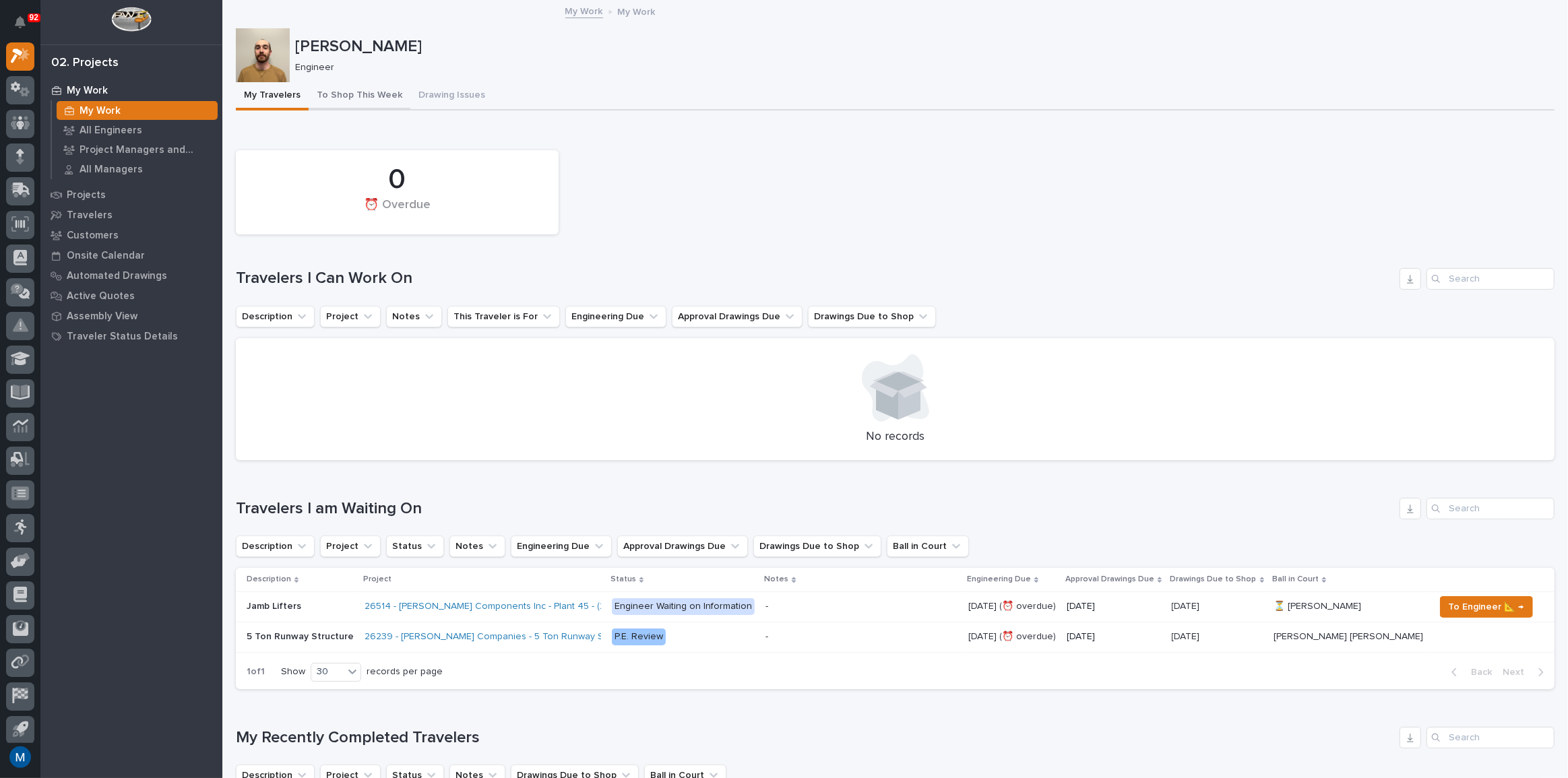
click at [389, 93] on button "To Shop This Week" at bounding box center [359, 96] width 102 height 29
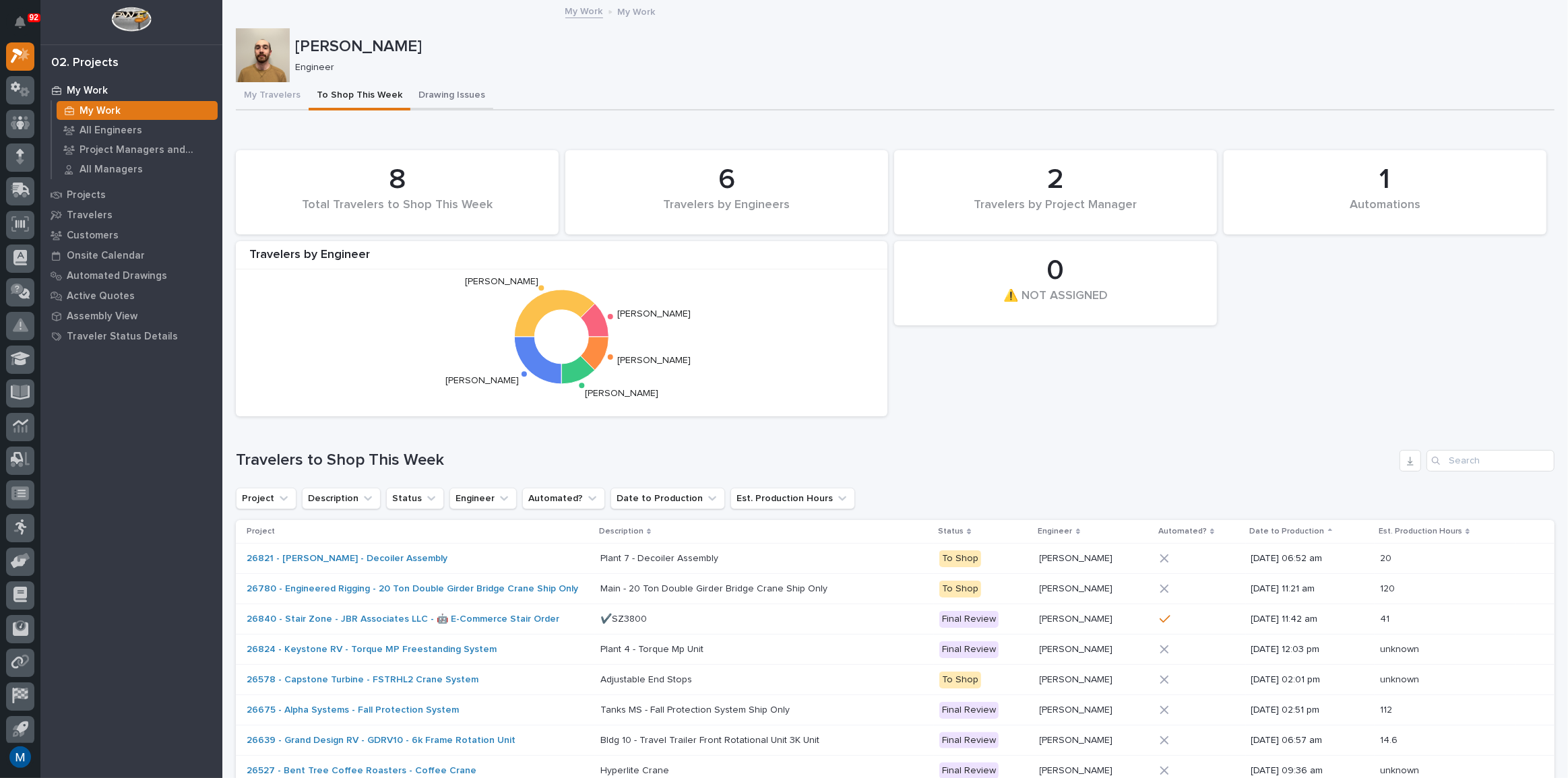
click at [434, 100] on button "Drawing Issues" at bounding box center [451, 96] width 83 height 29
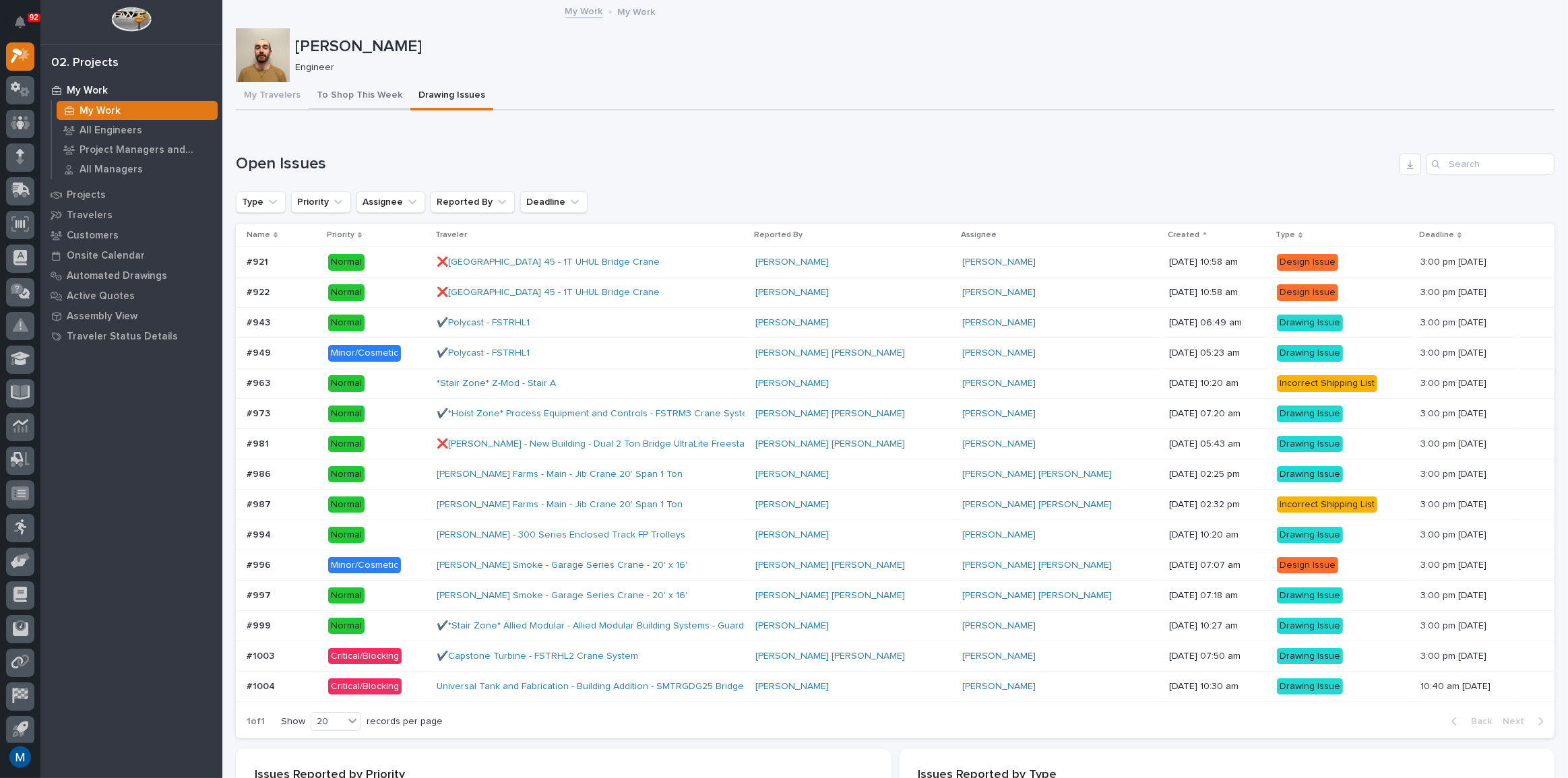
click at [377, 96] on button "To Shop This Week" at bounding box center [359, 96] width 102 height 29
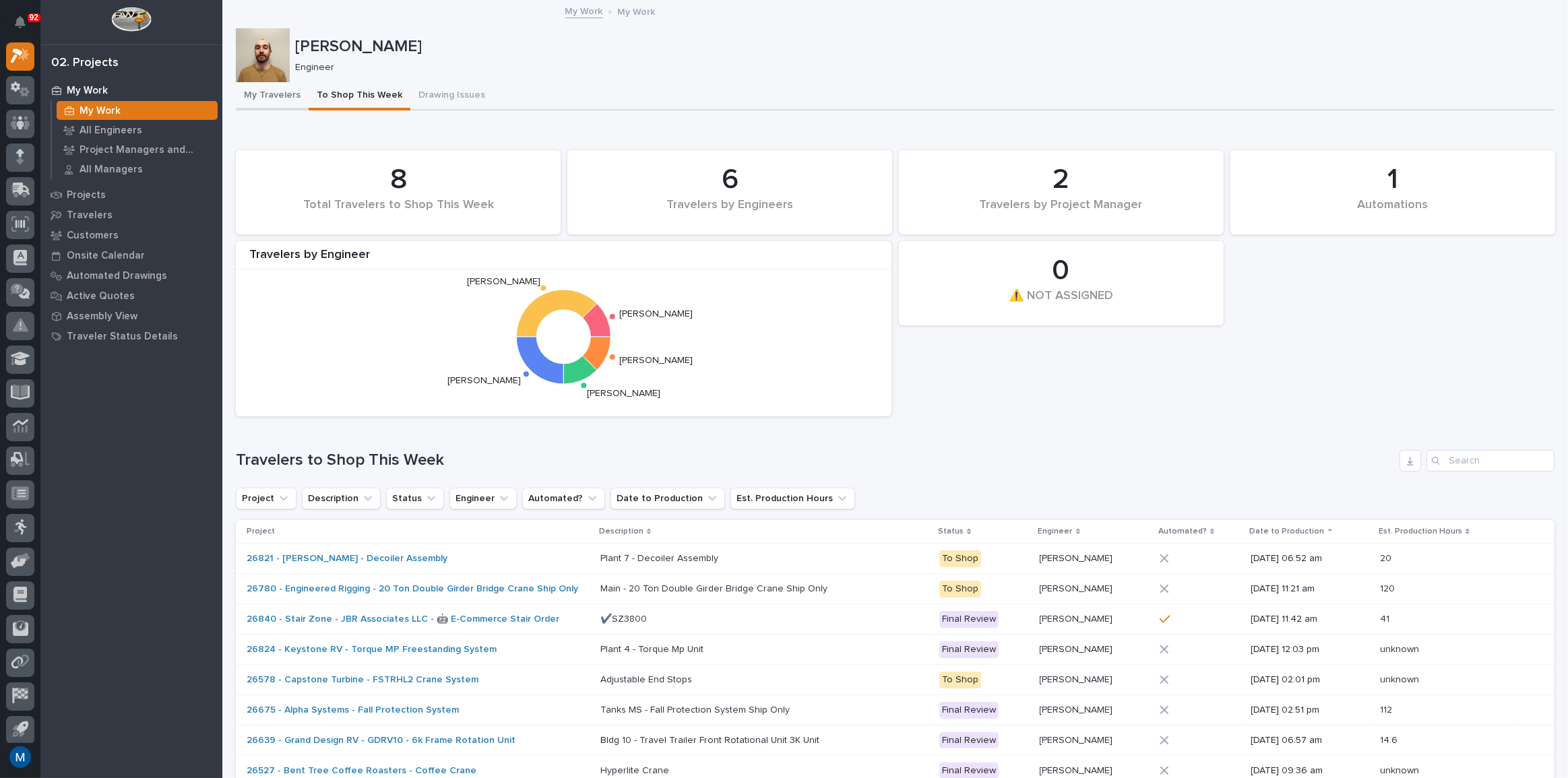
click at [283, 90] on button "My Travelers" at bounding box center [272, 96] width 73 height 29
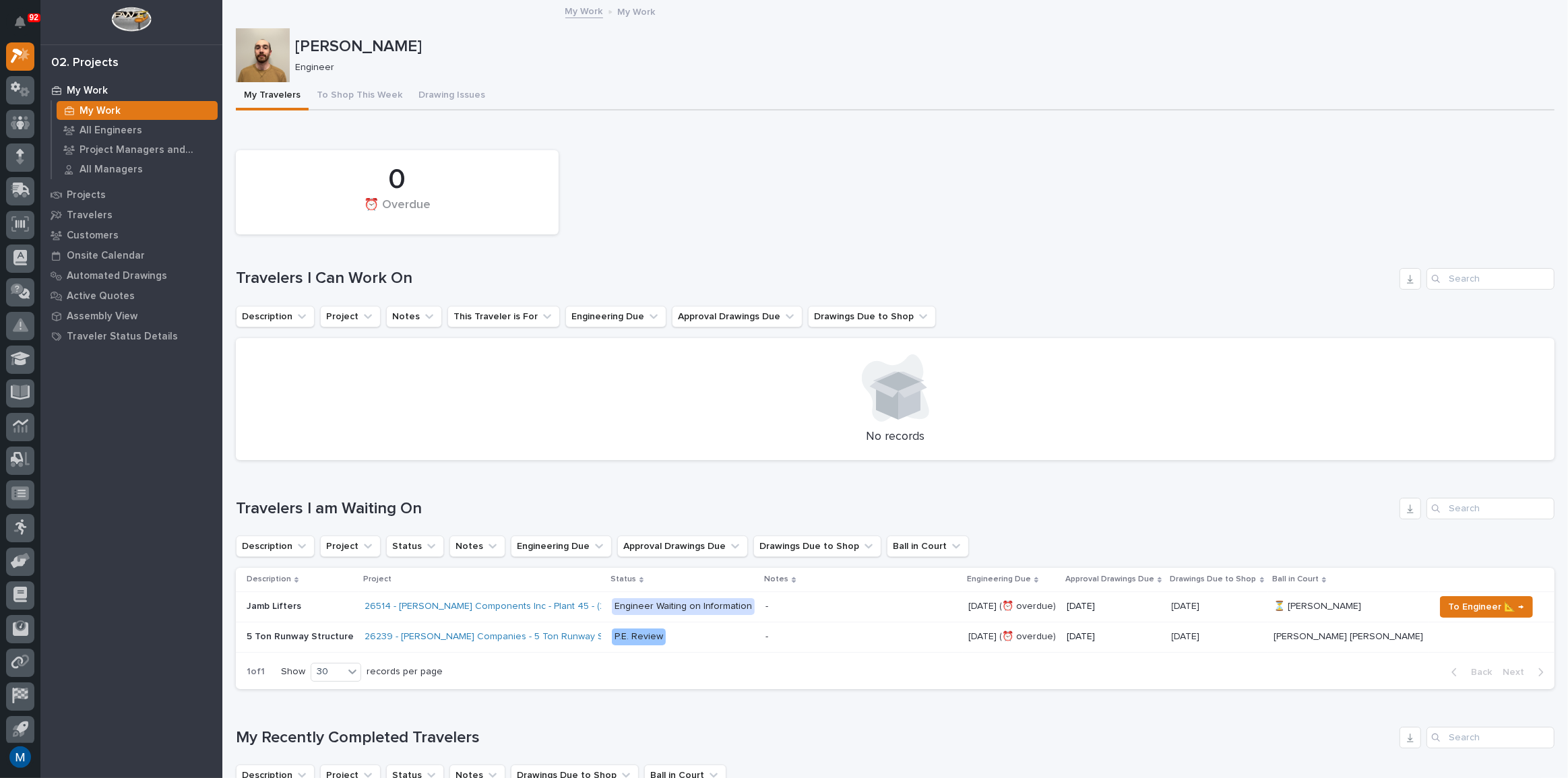
click at [765, 149] on div "0 ⏰ Overdue" at bounding box center [895, 193] width 1332 height 98
click at [708, 198] on div "0 ⏰ Overdue" at bounding box center [895, 193] width 1332 height 98
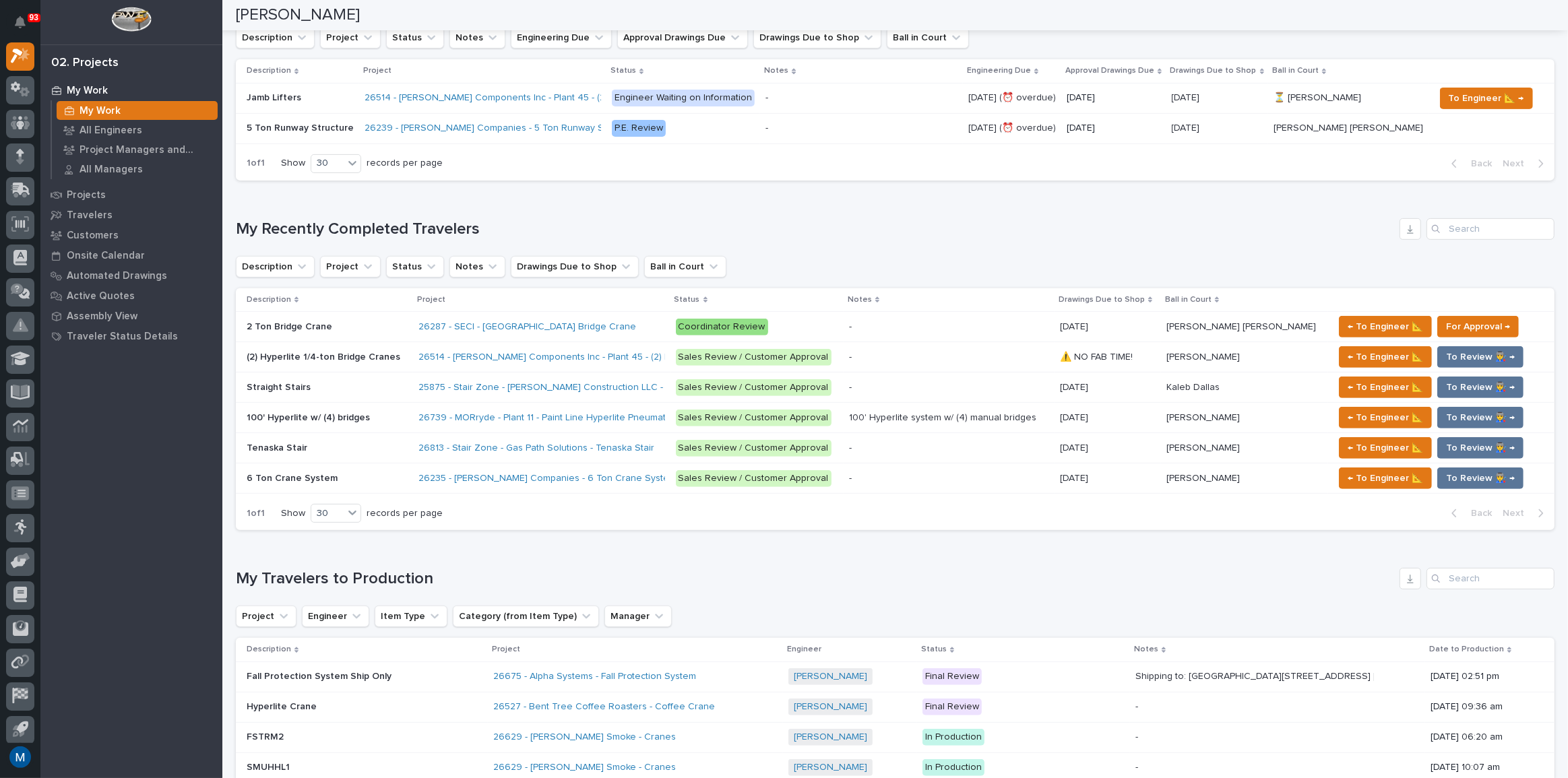
scroll to position [490, 0]
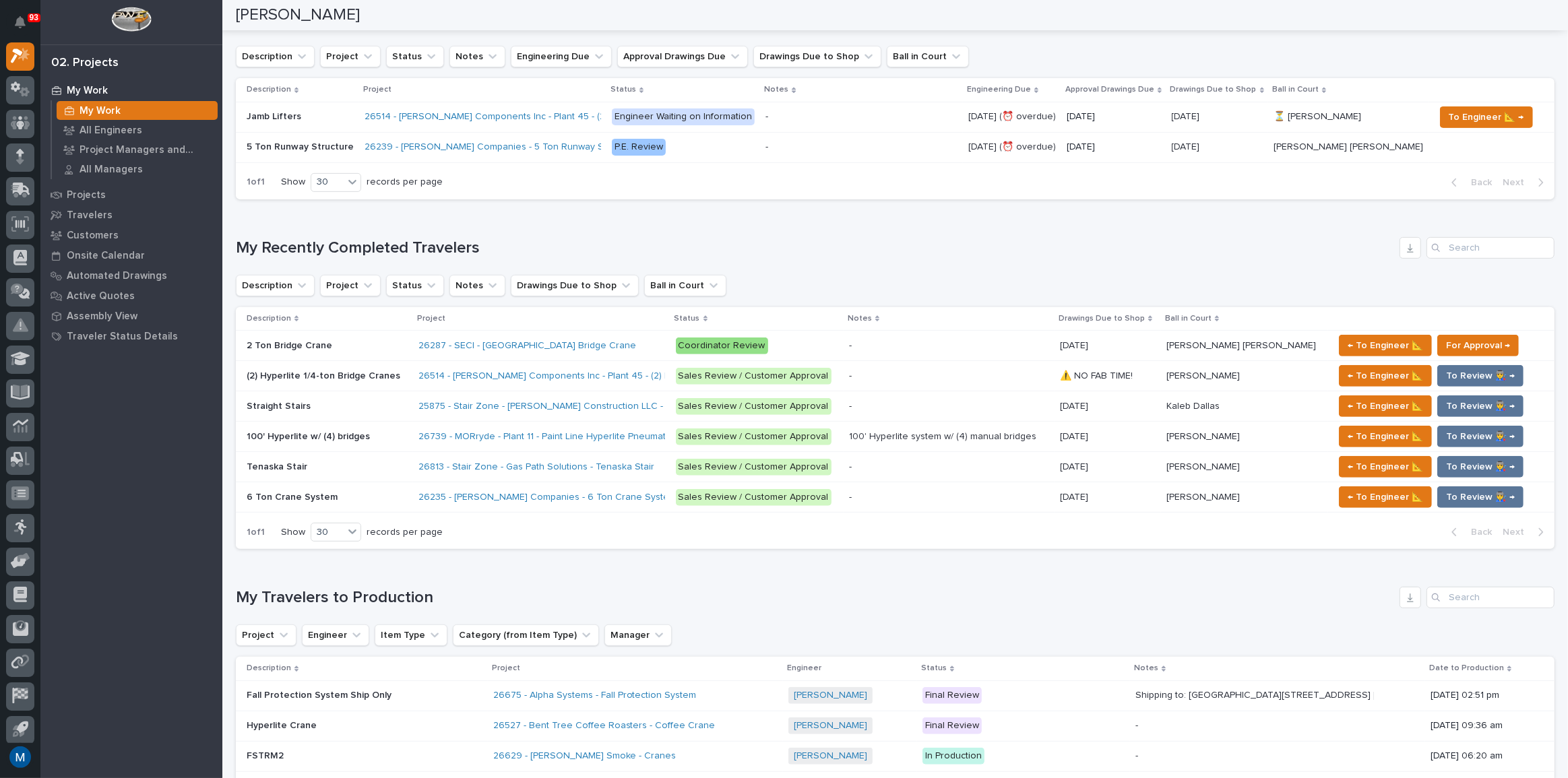
click at [625, 232] on div "Loading... Saving… My Recently Completed Travelers Description Project Status N…" at bounding box center [895, 385] width 1319 height 350
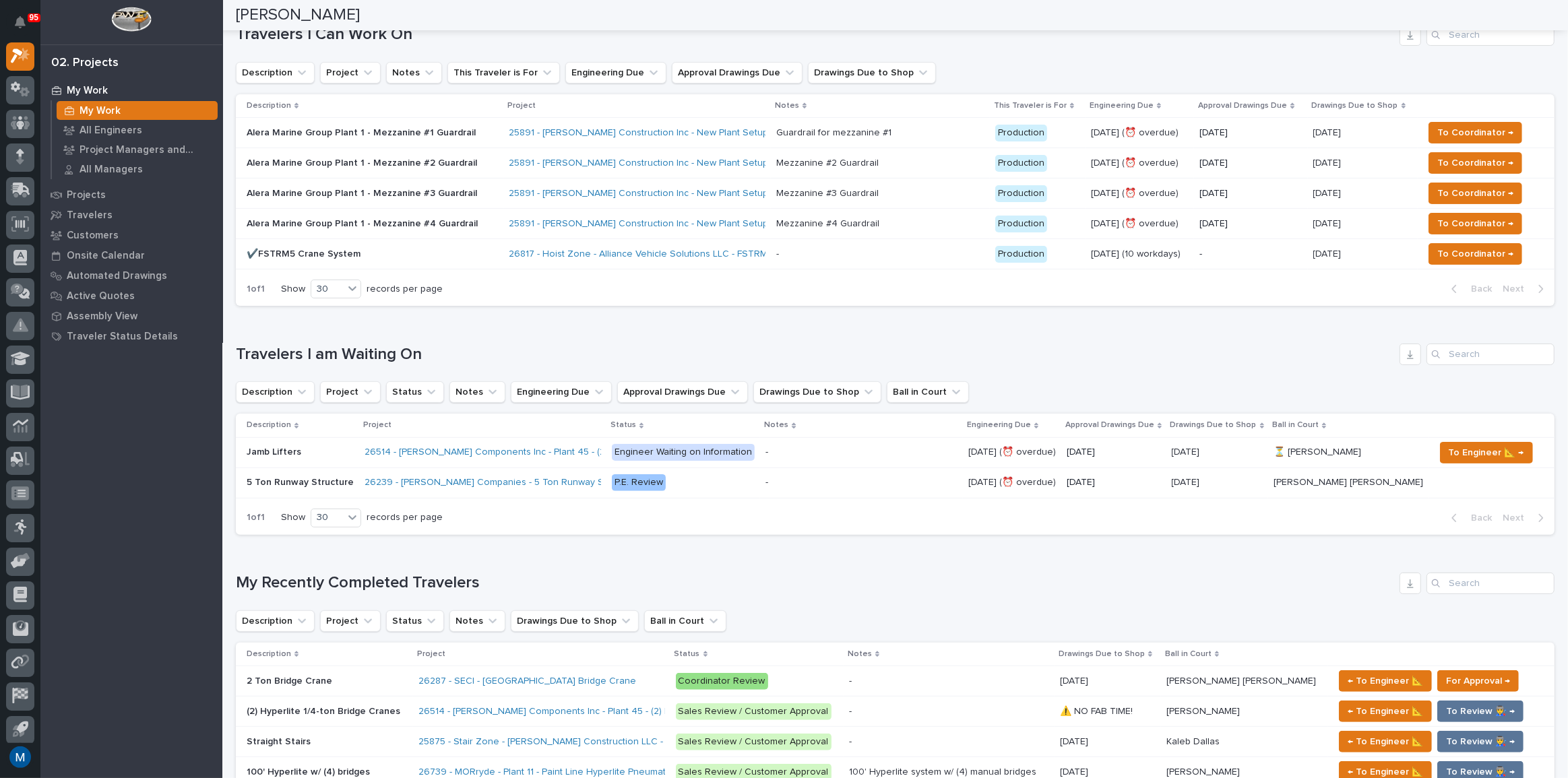
scroll to position [228, 0]
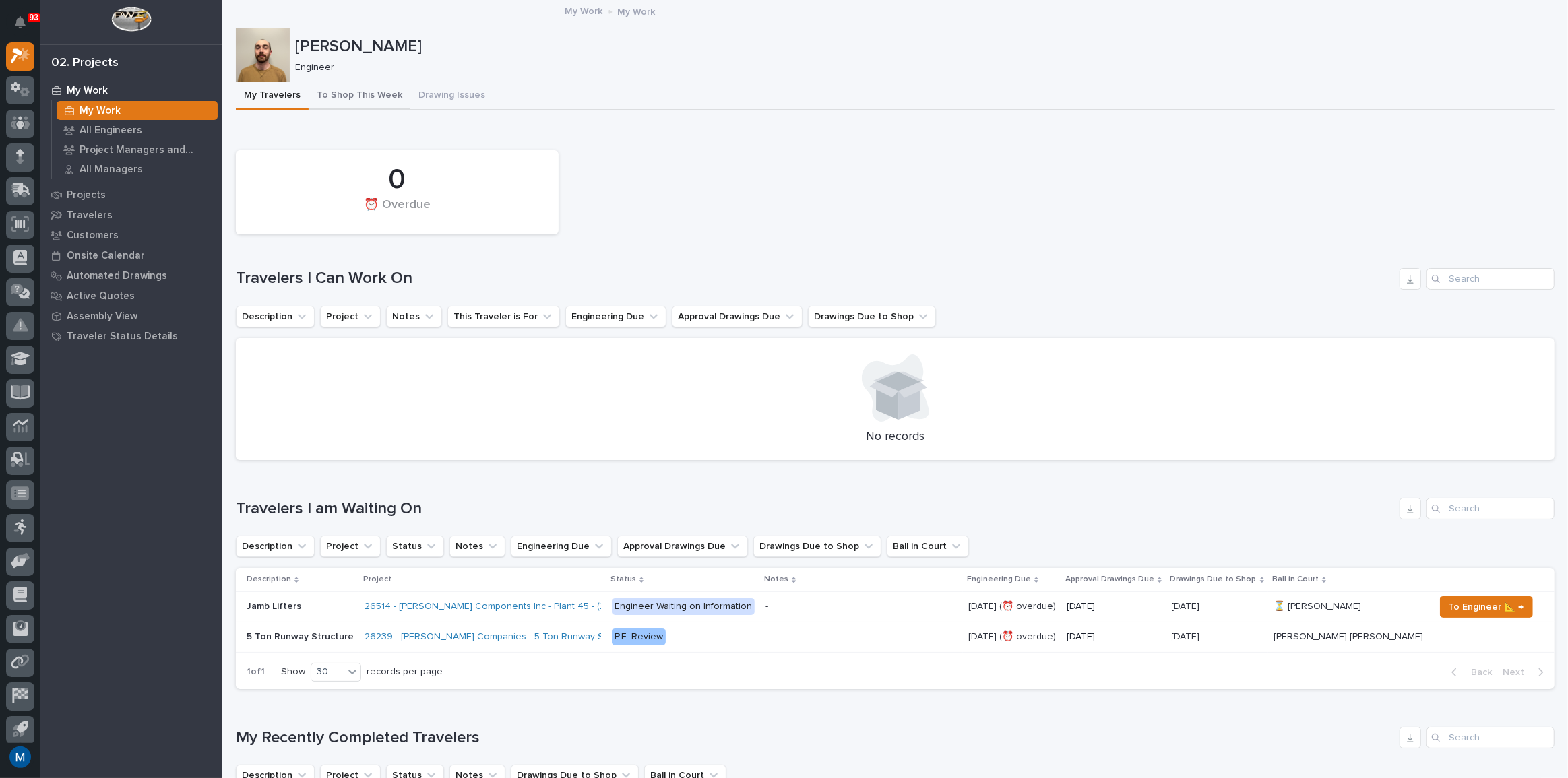
click at [380, 94] on button "To Shop This Week" at bounding box center [359, 96] width 102 height 29
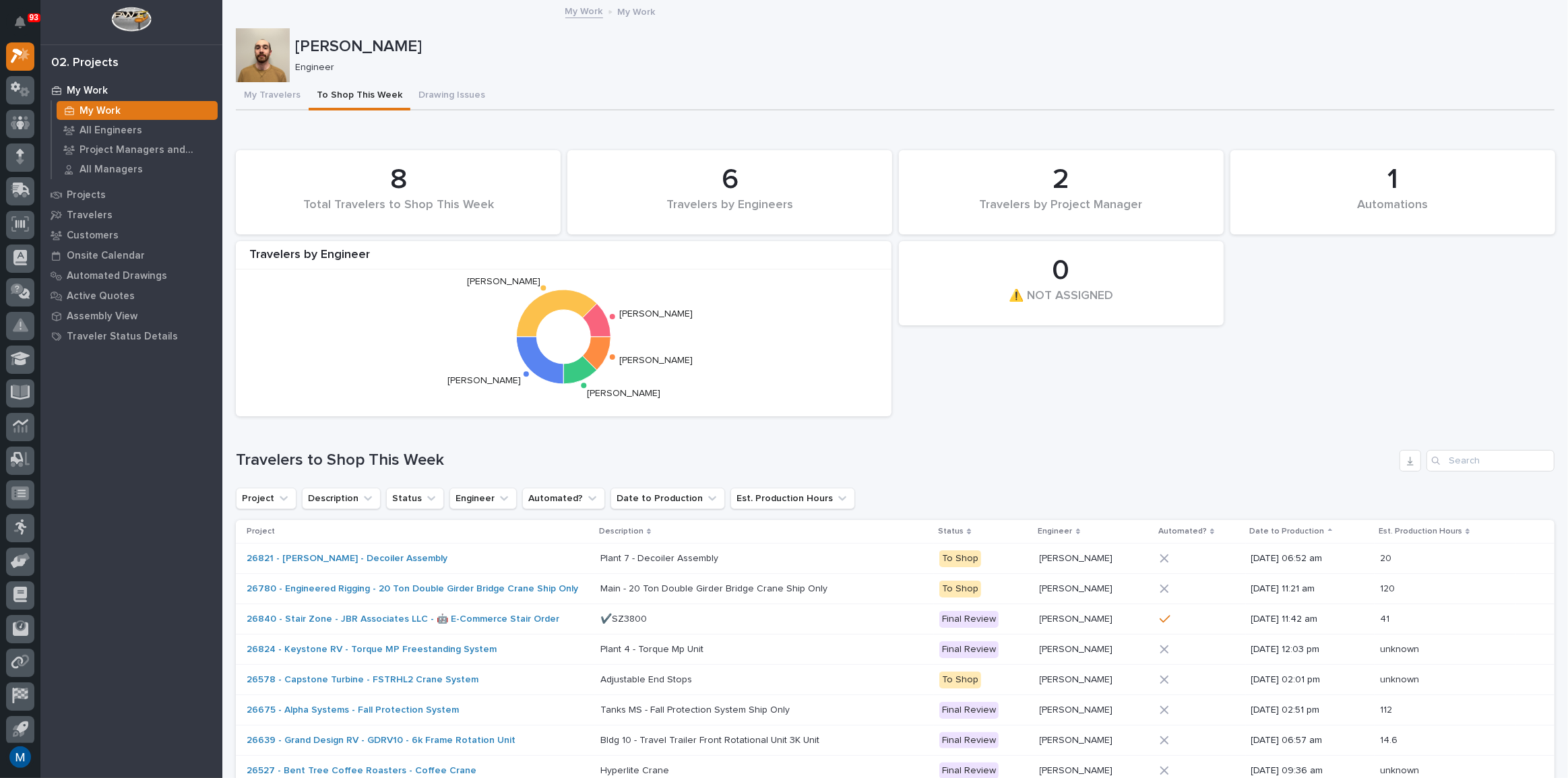
click at [715, 43] on p "[PERSON_NAME]" at bounding box center [922, 47] width 1254 height 20
click at [288, 97] on button "My Travelers" at bounding box center [272, 96] width 73 height 29
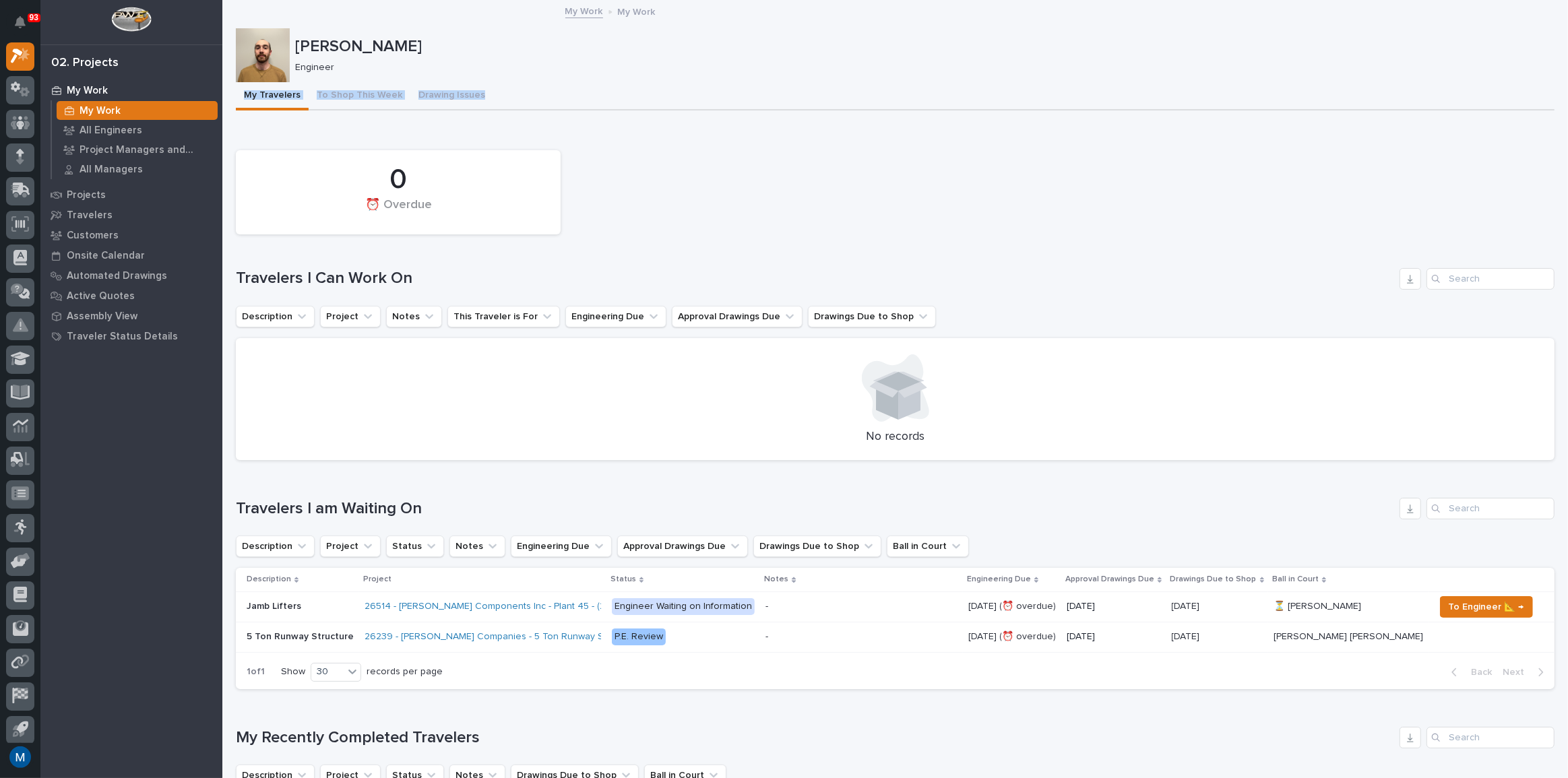
click at [645, 167] on div "0 ⏰ Overdue" at bounding box center [895, 193] width 1332 height 98
click at [356, 89] on button "To Shop This Week" at bounding box center [359, 96] width 102 height 29
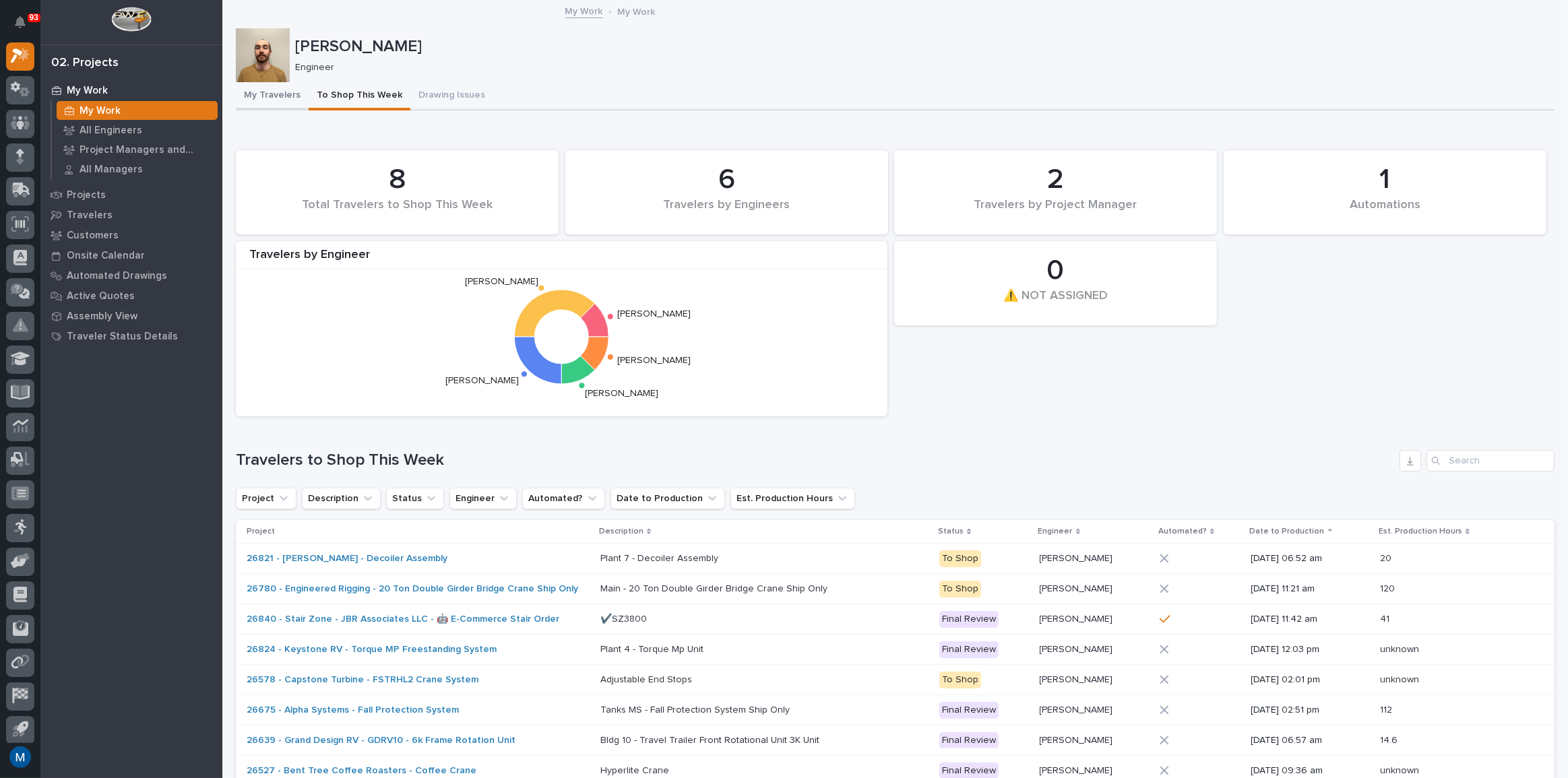
click at [277, 88] on button "My Travelers" at bounding box center [272, 96] width 73 height 29
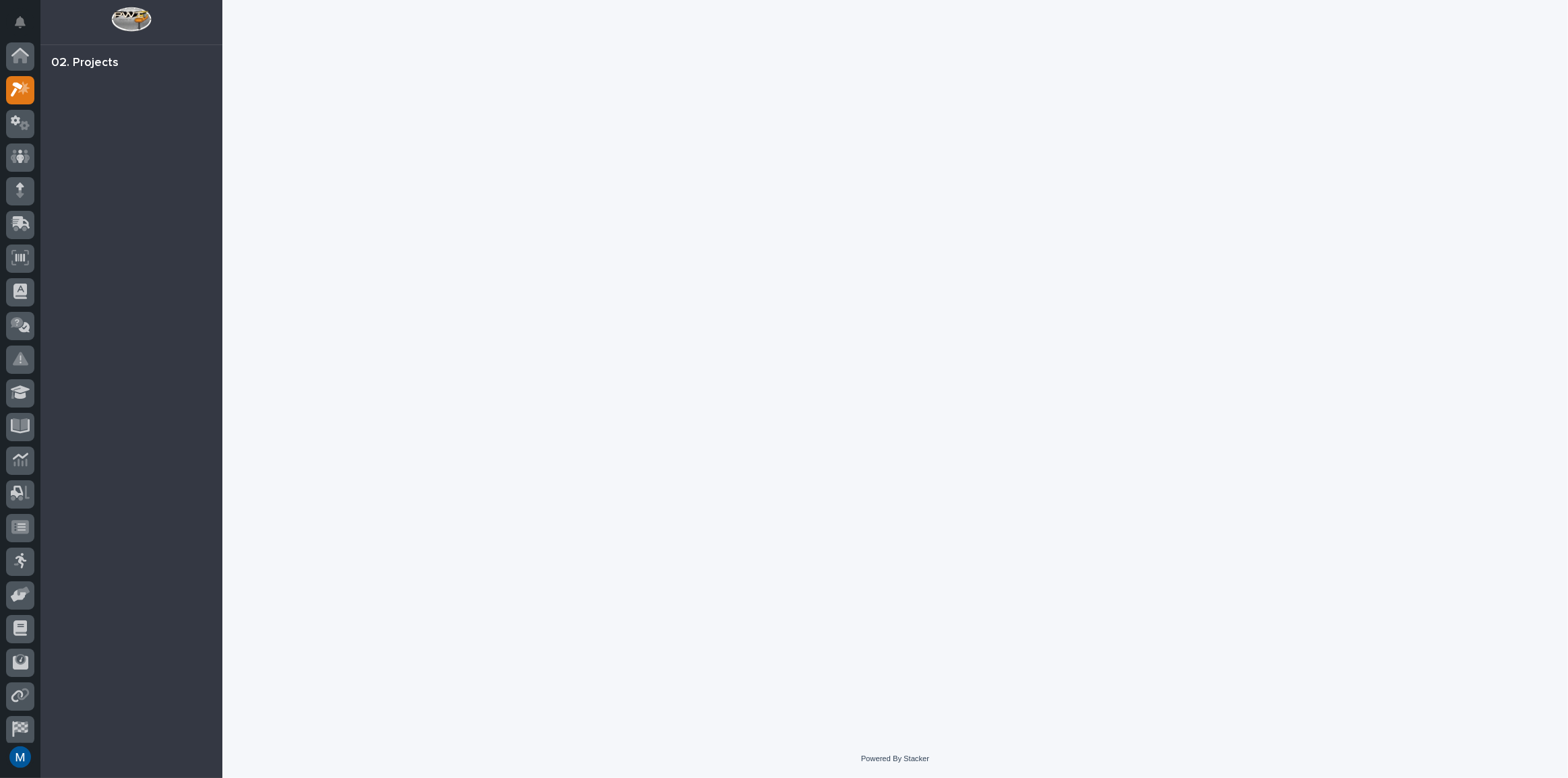
scroll to position [33, 0]
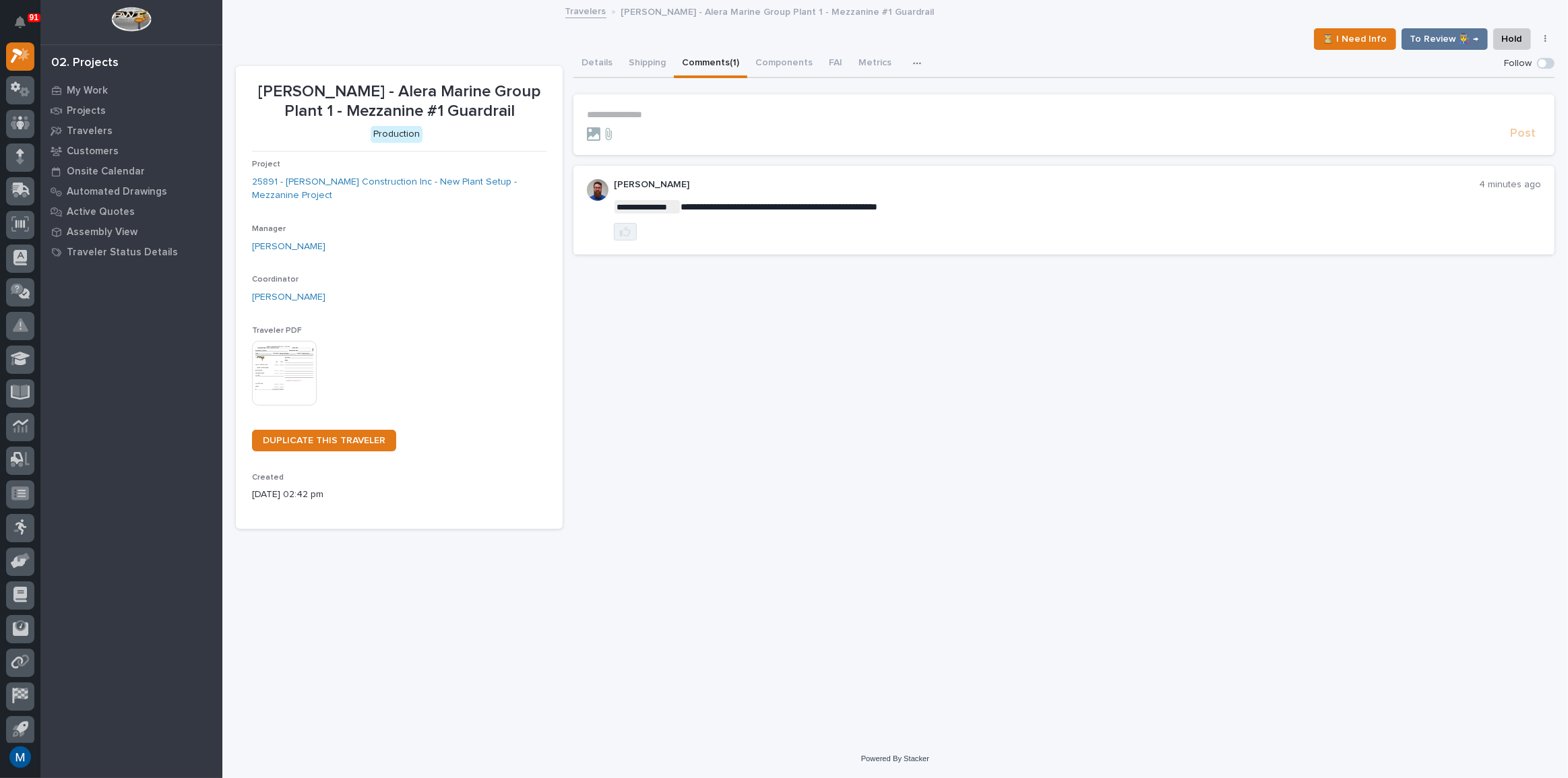
click at [623, 237] on button "button" at bounding box center [625, 232] width 23 height 17
click at [662, 317] on div "**********" at bounding box center [1064, 289] width 981 height 479
click at [101, 97] on div "My Work" at bounding box center [131, 90] width 175 height 19
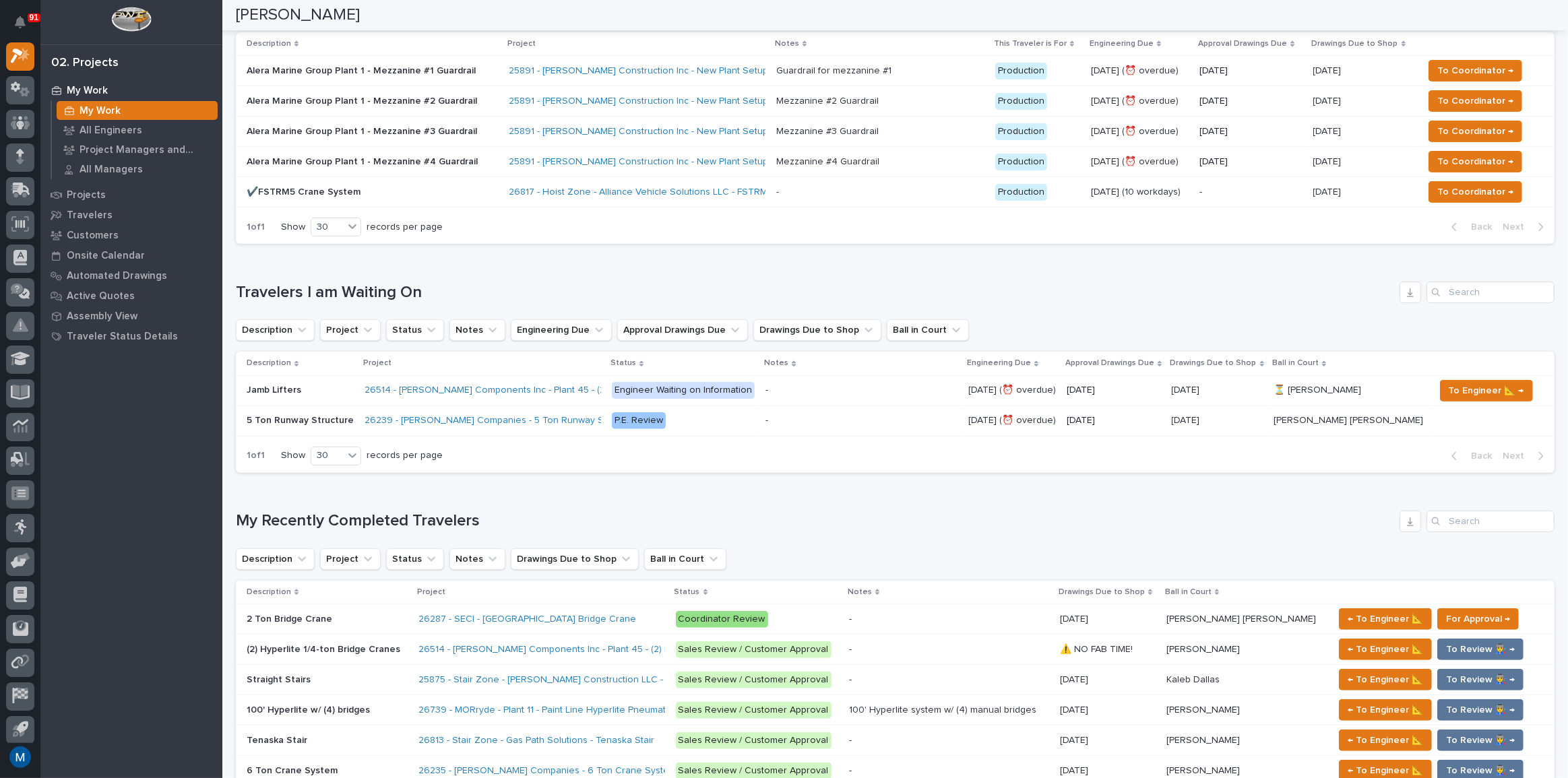
scroll to position [245, 0]
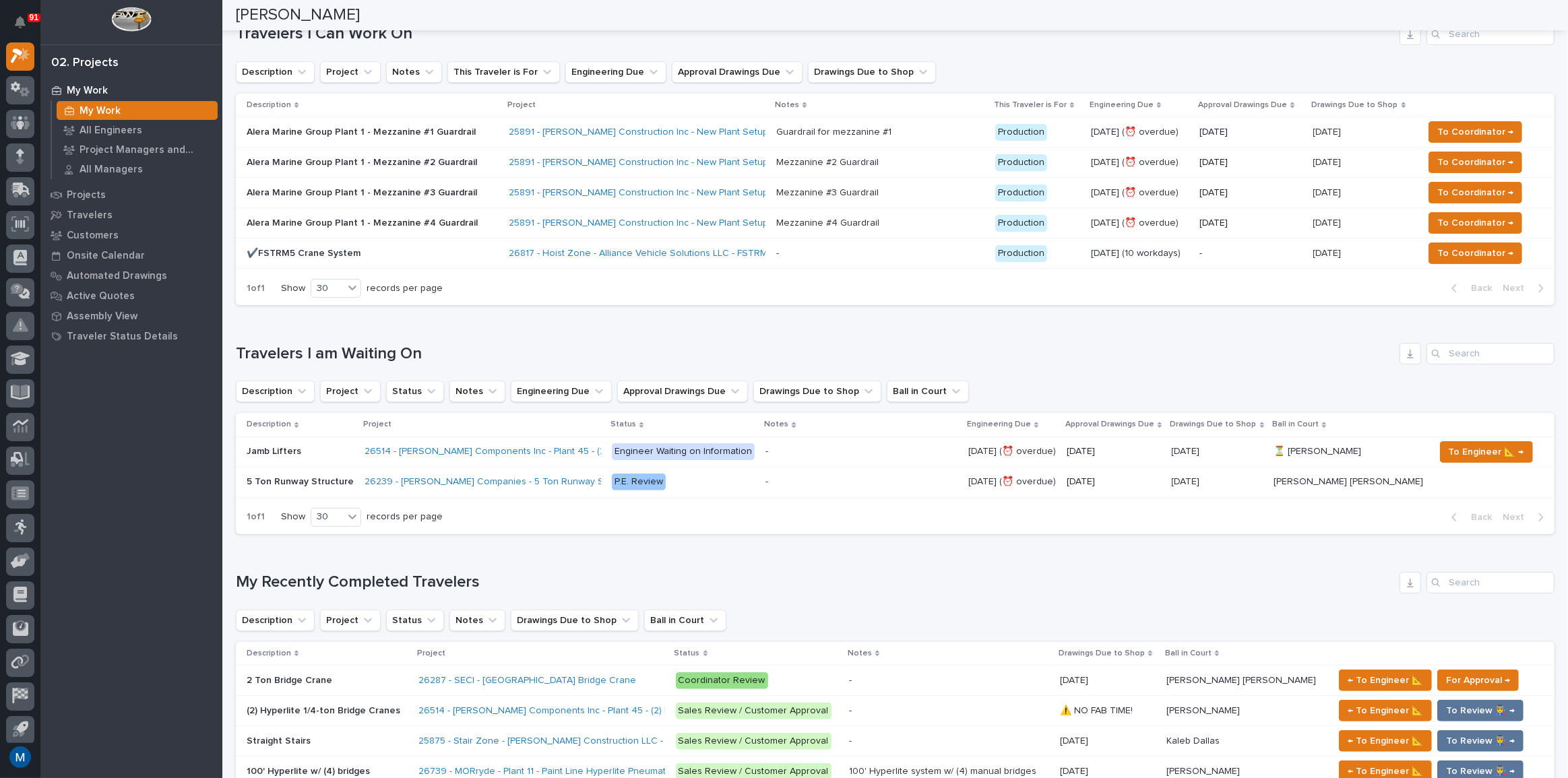
click at [431, 256] on p "✔️FSTRM5 Crane System" at bounding box center [364, 253] width 236 height 11
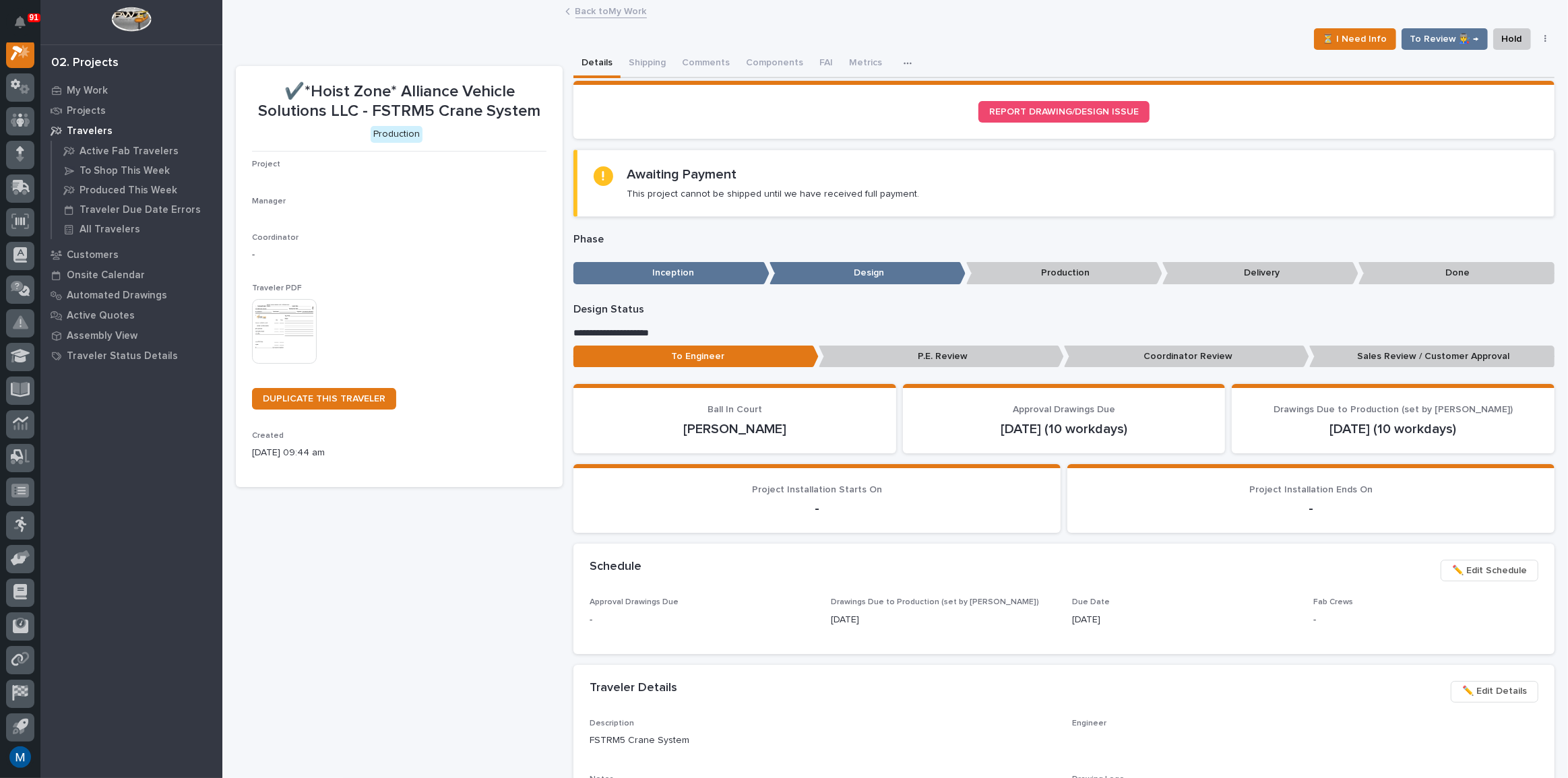
scroll to position [33, 0]
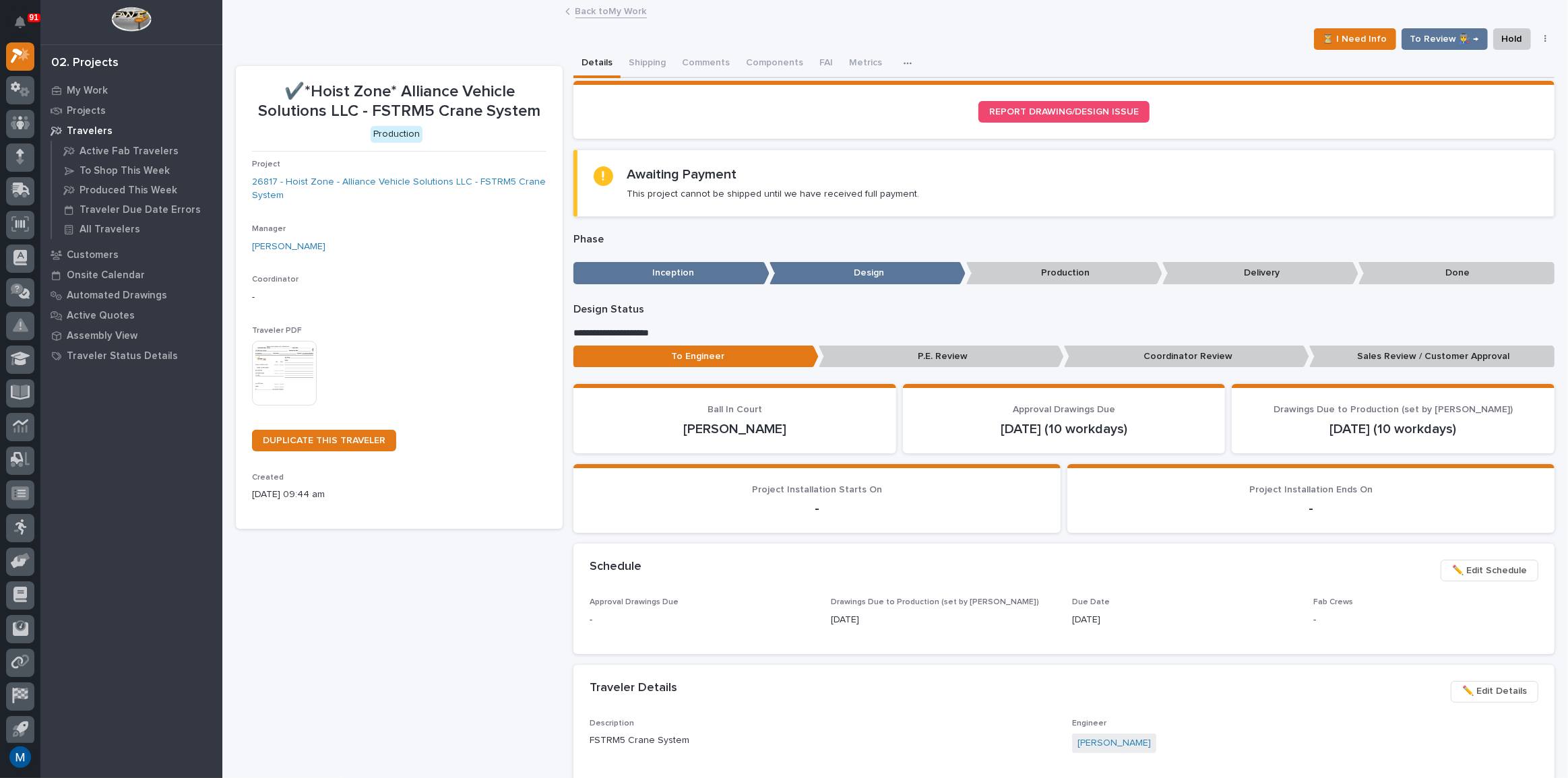
click at [284, 356] on img at bounding box center [284, 373] width 65 height 65
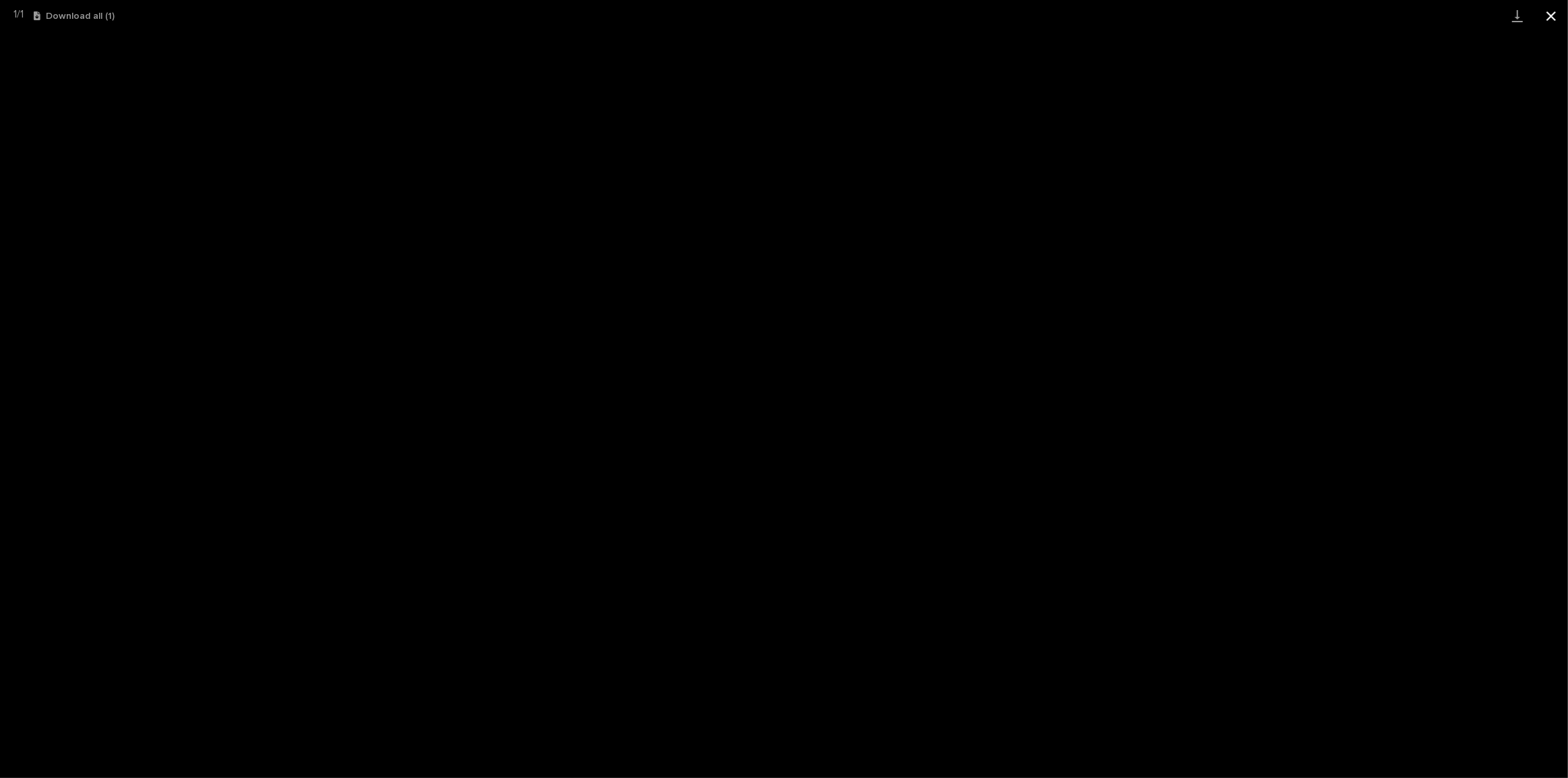
click at [1557, 15] on button "Close gallery" at bounding box center [1551, 15] width 33 height 31
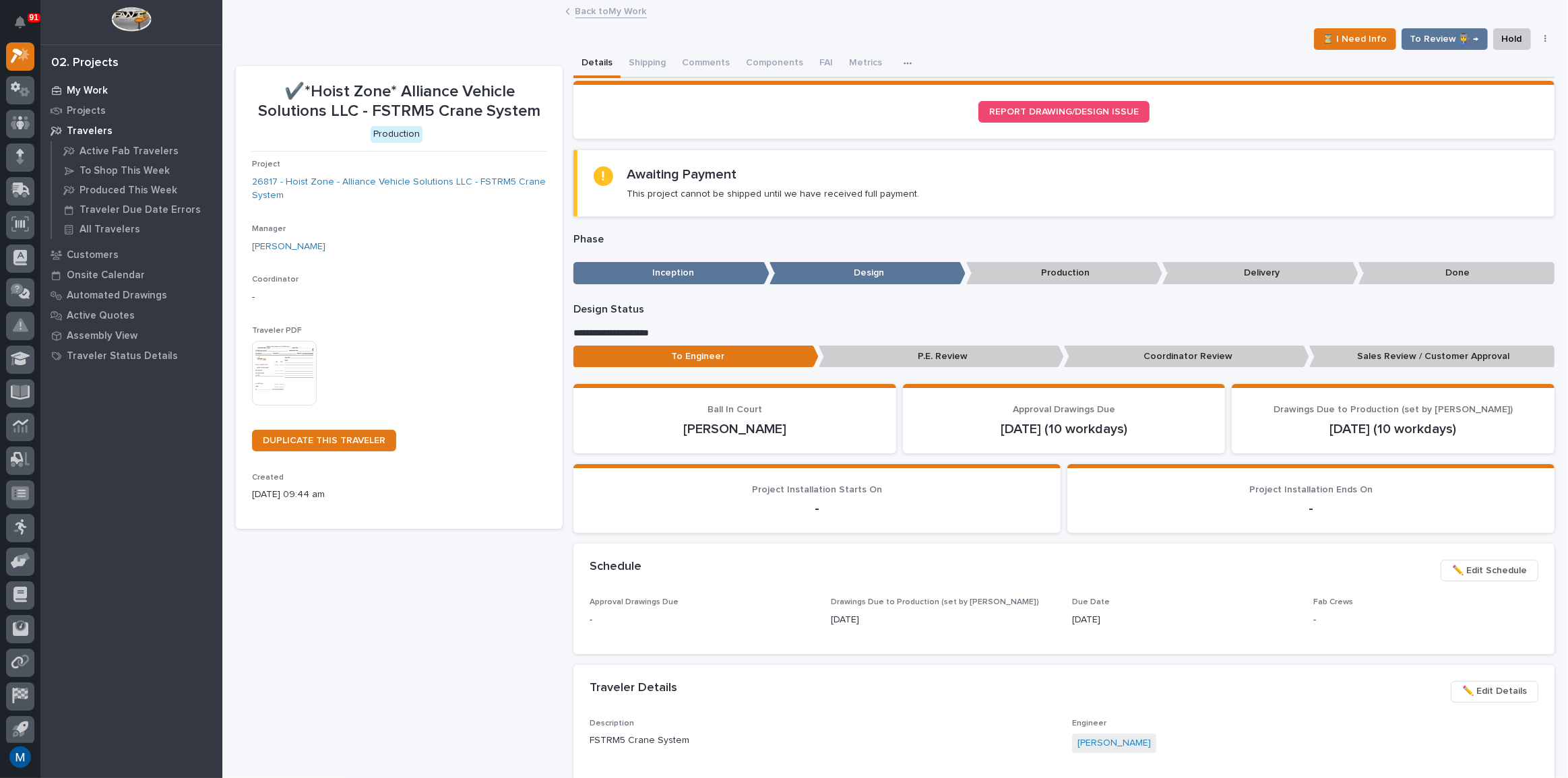
click at [92, 86] on p "My Work" at bounding box center [87, 91] width 41 height 12
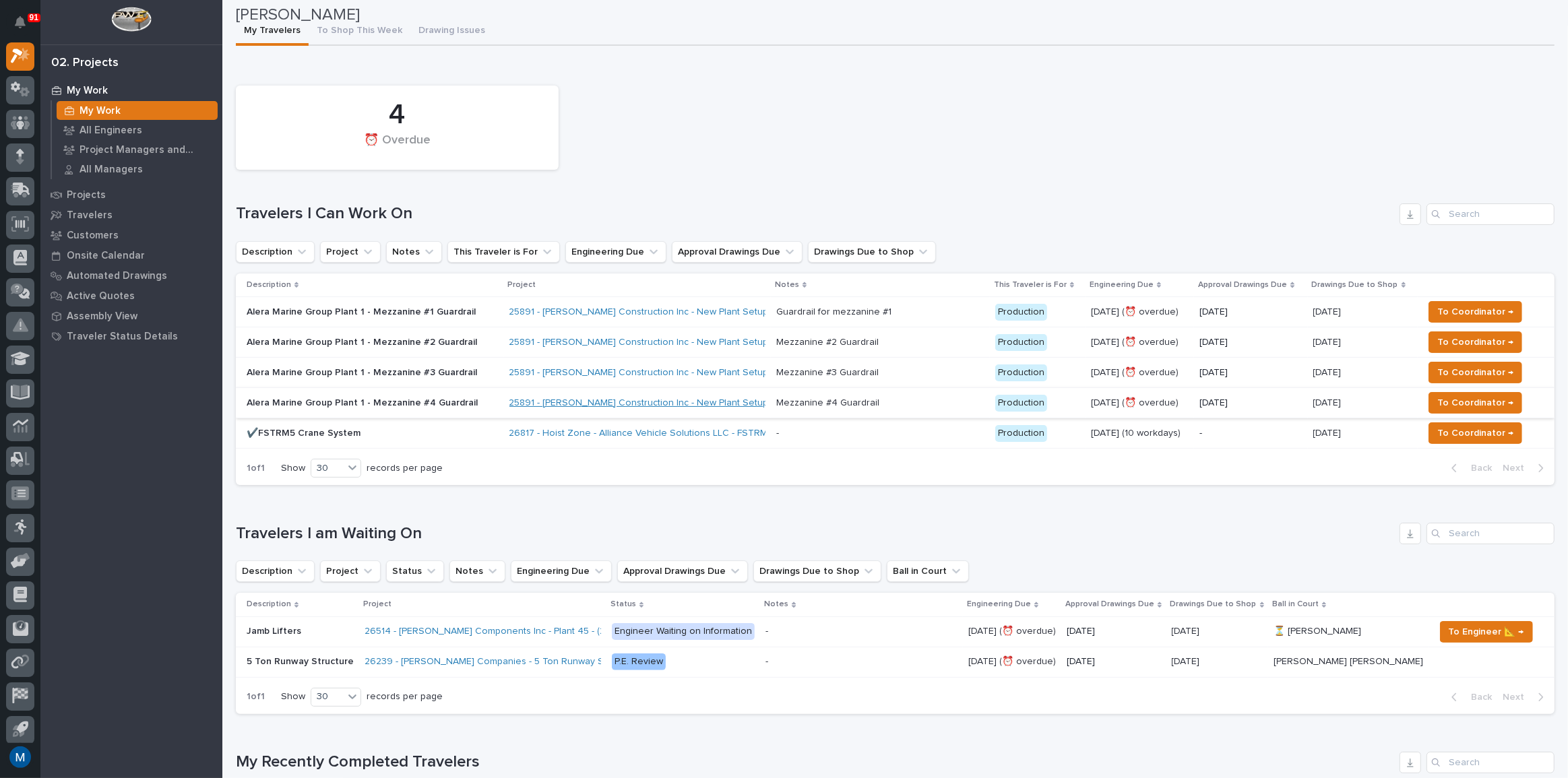
scroll to position [61, 0]
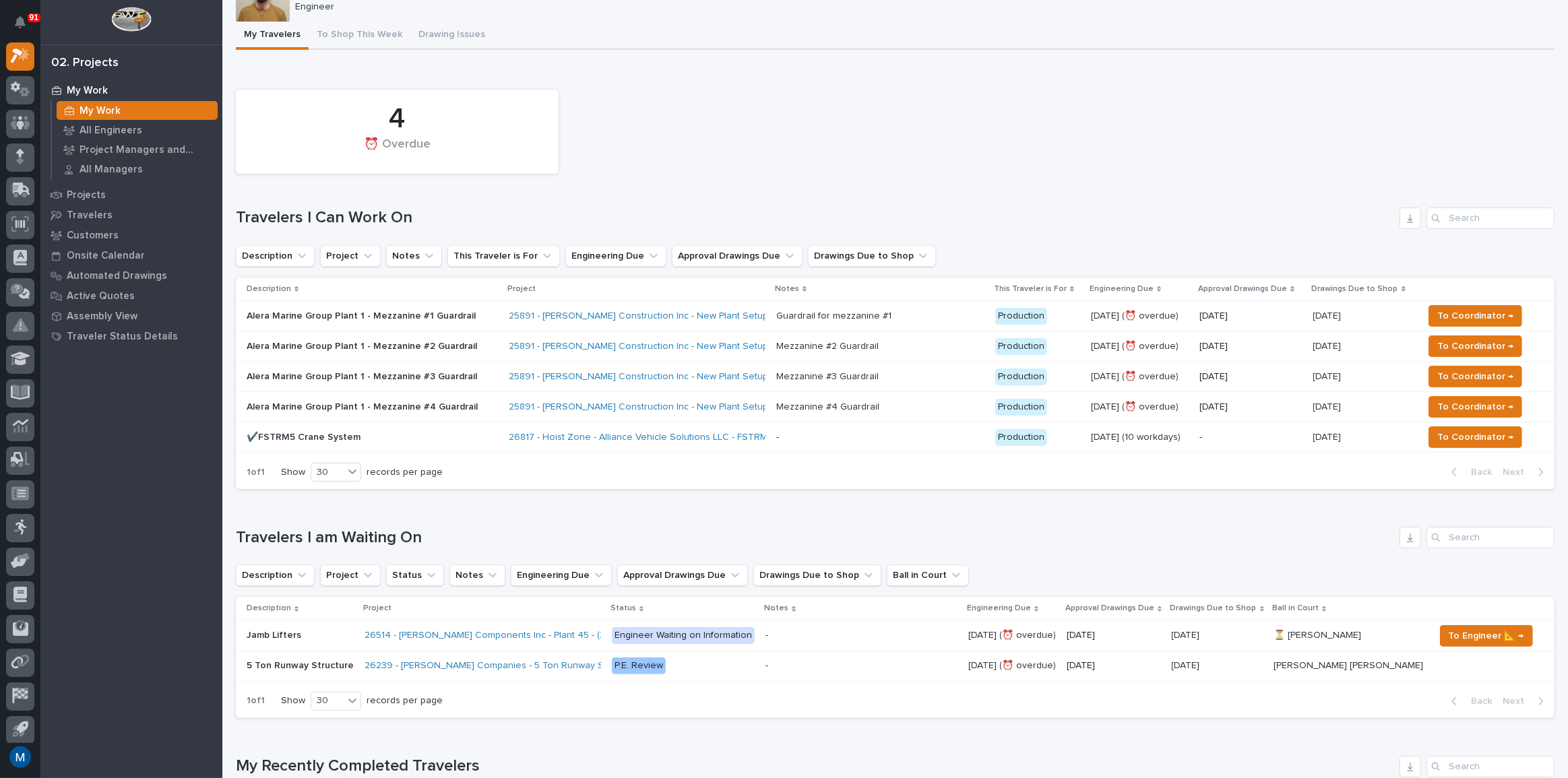
click at [734, 114] on div "4 ⏰ Overdue" at bounding box center [895, 132] width 1332 height 98
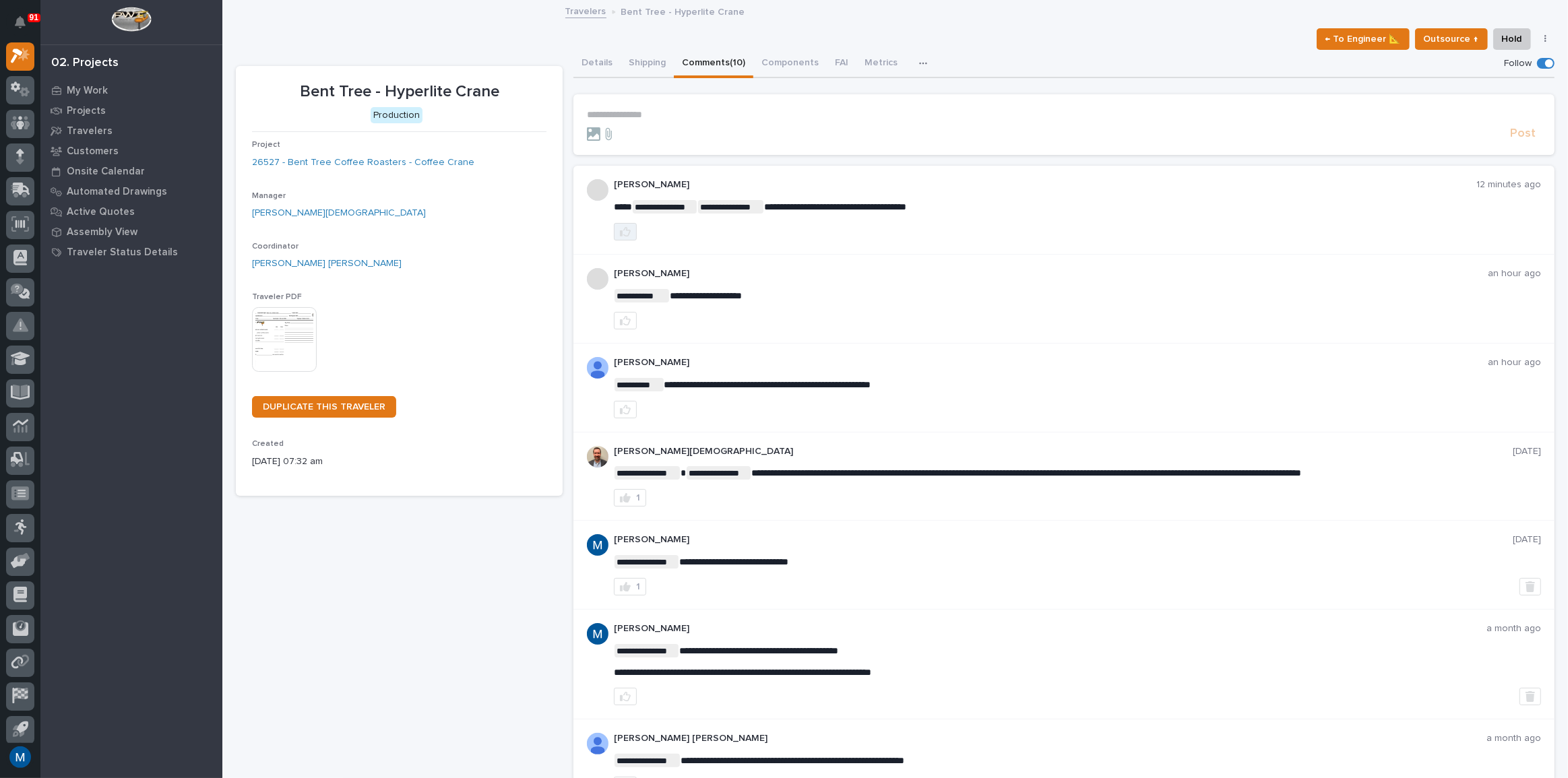
click at [616, 237] on button "button" at bounding box center [625, 232] width 23 height 17
click at [637, 111] on p "**********" at bounding box center [1063, 114] width 954 height 11
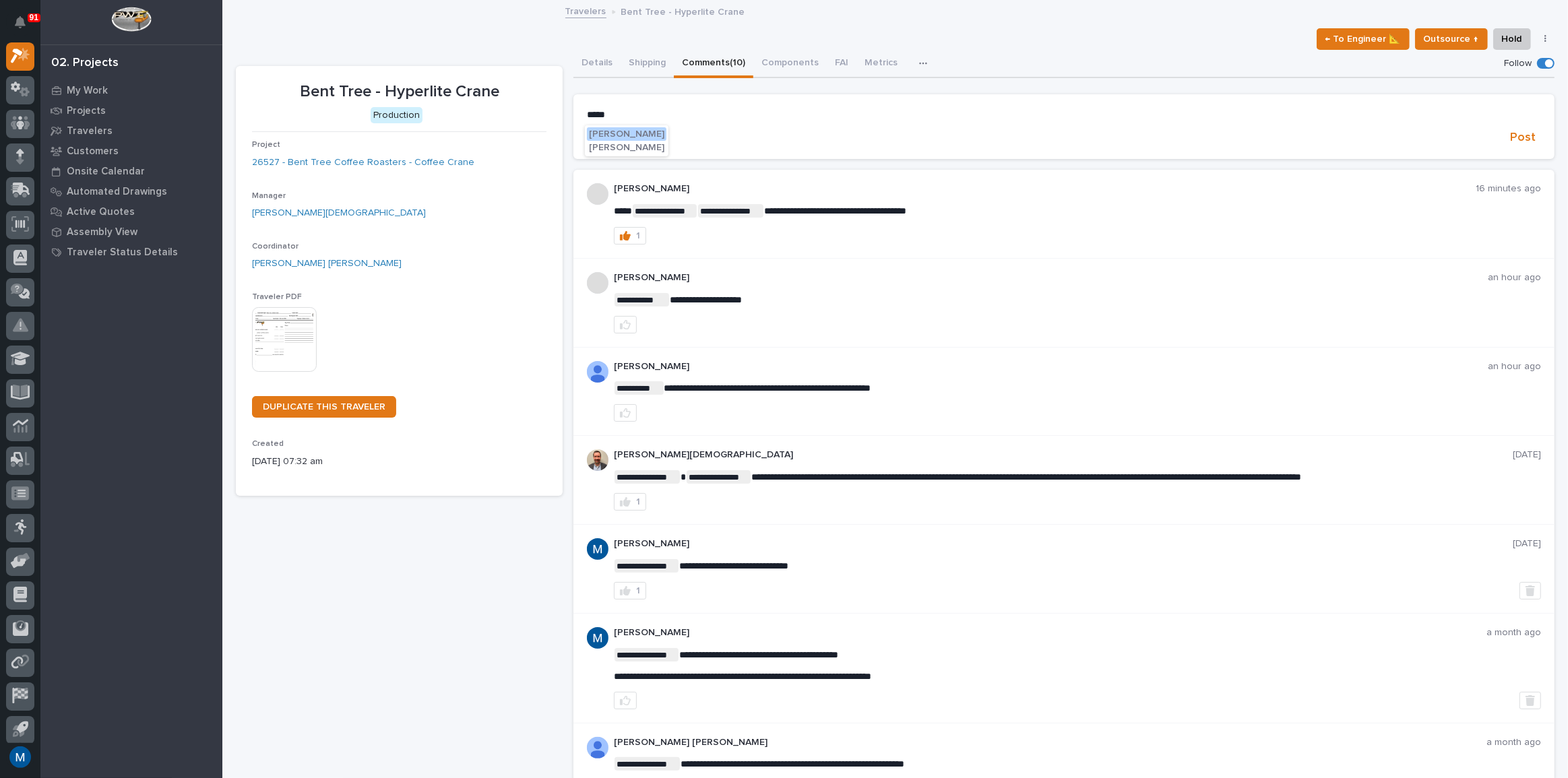
click at [617, 143] on span "[PERSON_NAME]" at bounding box center [627, 148] width 75 height 10
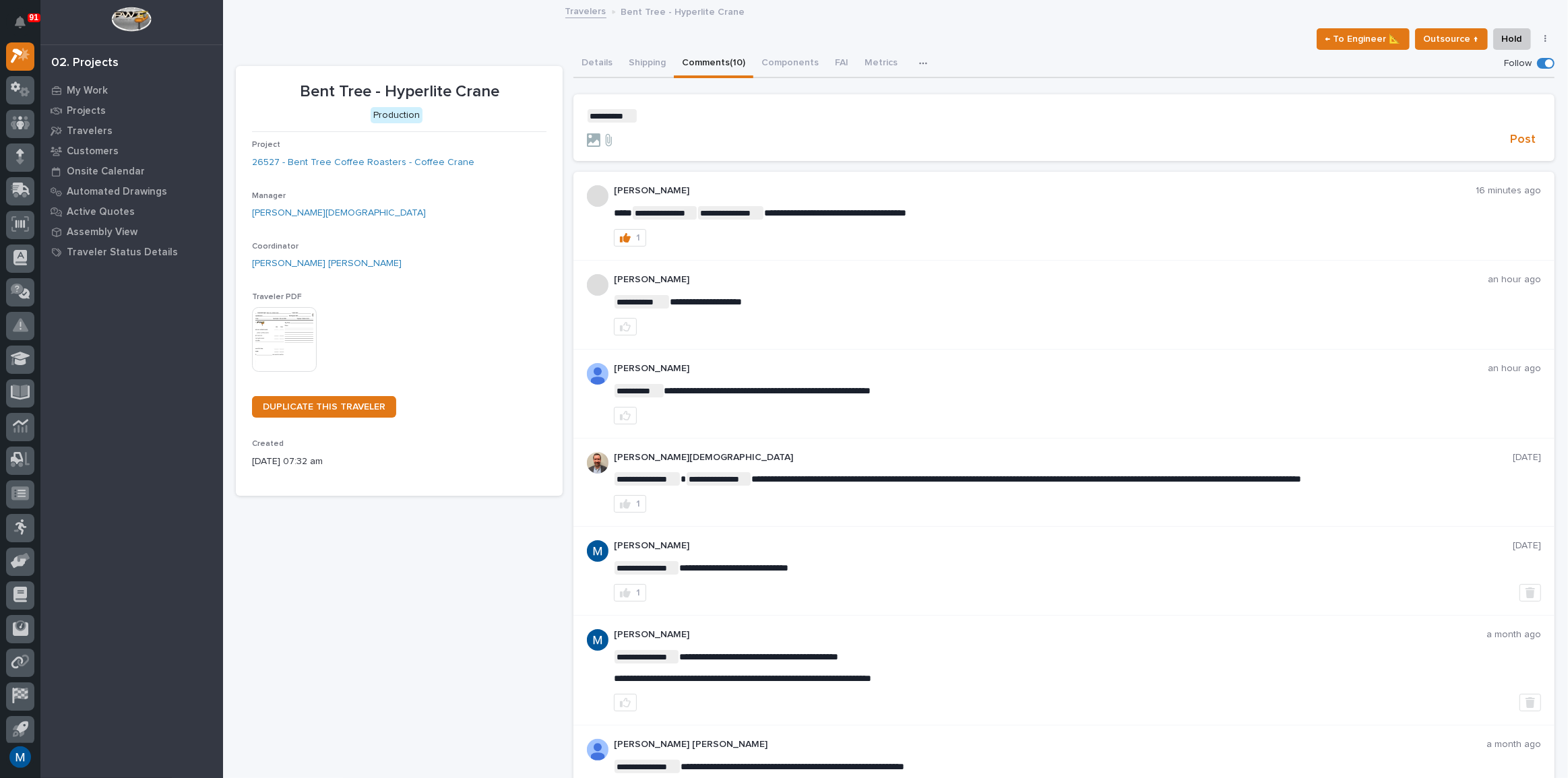
click at [646, 122] on form "﻿ * ********* ﻿ ﻿ Post" at bounding box center [1063, 128] width 954 height 38
click at [648, 118] on p "﻿ * ********* ﻿ ﻿" at bounding box center [1063, 115] width 954 height 13
drag, startPoint x: 694, startPoint y: 116, endPoint x: 639, endPoint y: 117, distance: 55.0
click at [639, 117] on p "﻿ * ********* ﻿ ****" at bounding box center [1063, 115] width 954 height 13
click at [1514, 136] on span "Post" at bounding box center [1523, 140] width 26 height 15
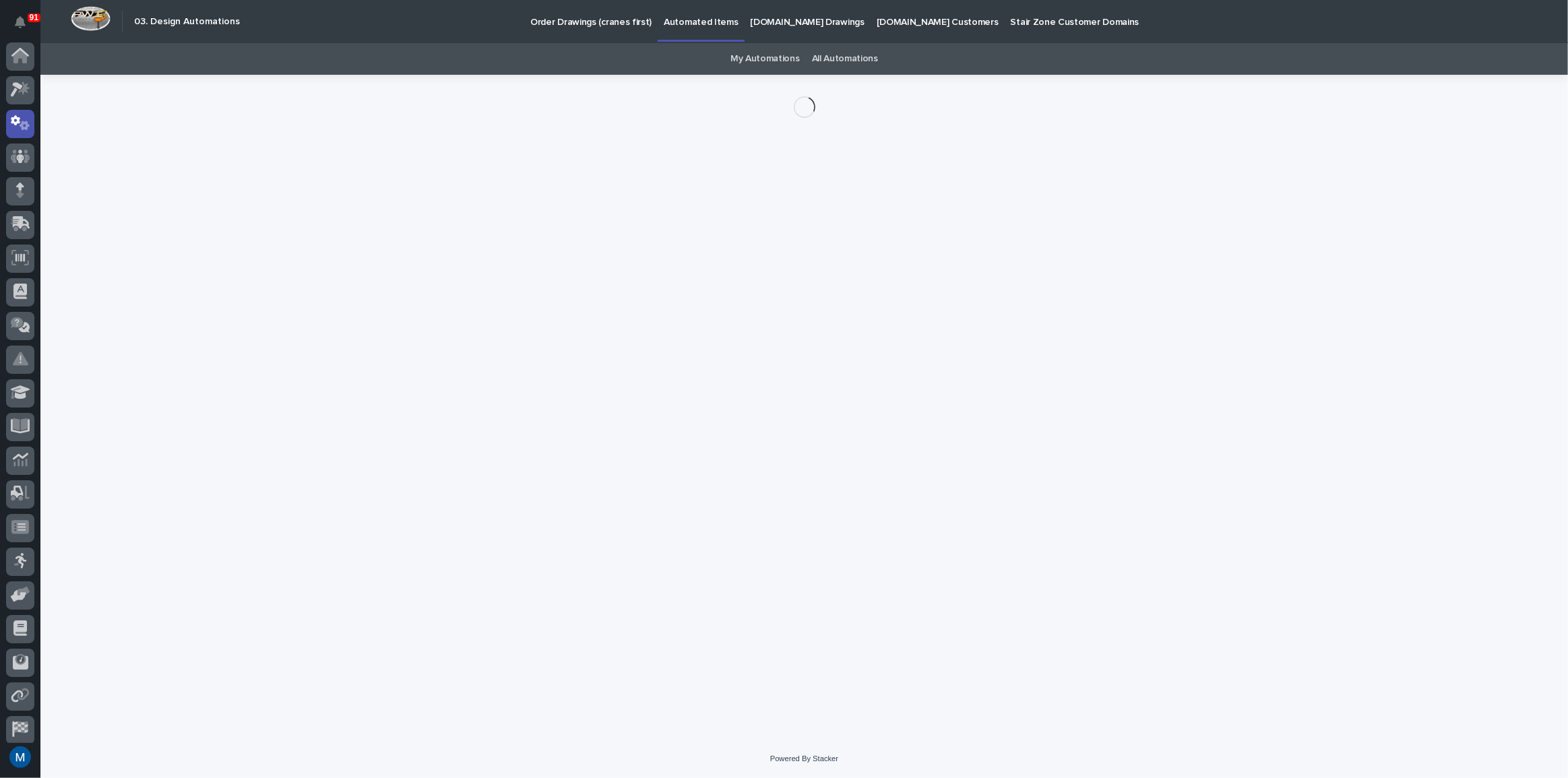
scroll to position [40, 0]
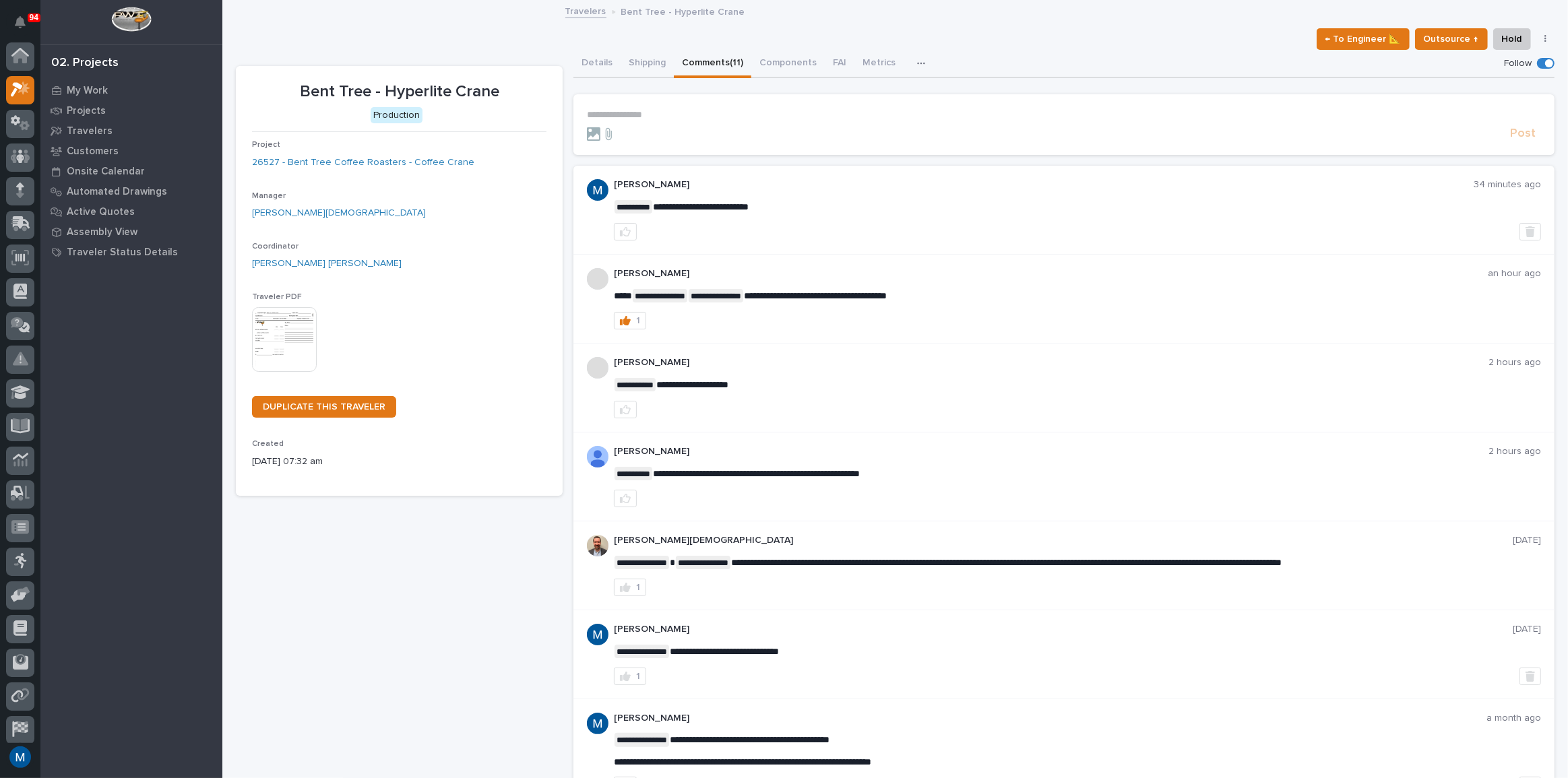
scroll to position [33, 0]
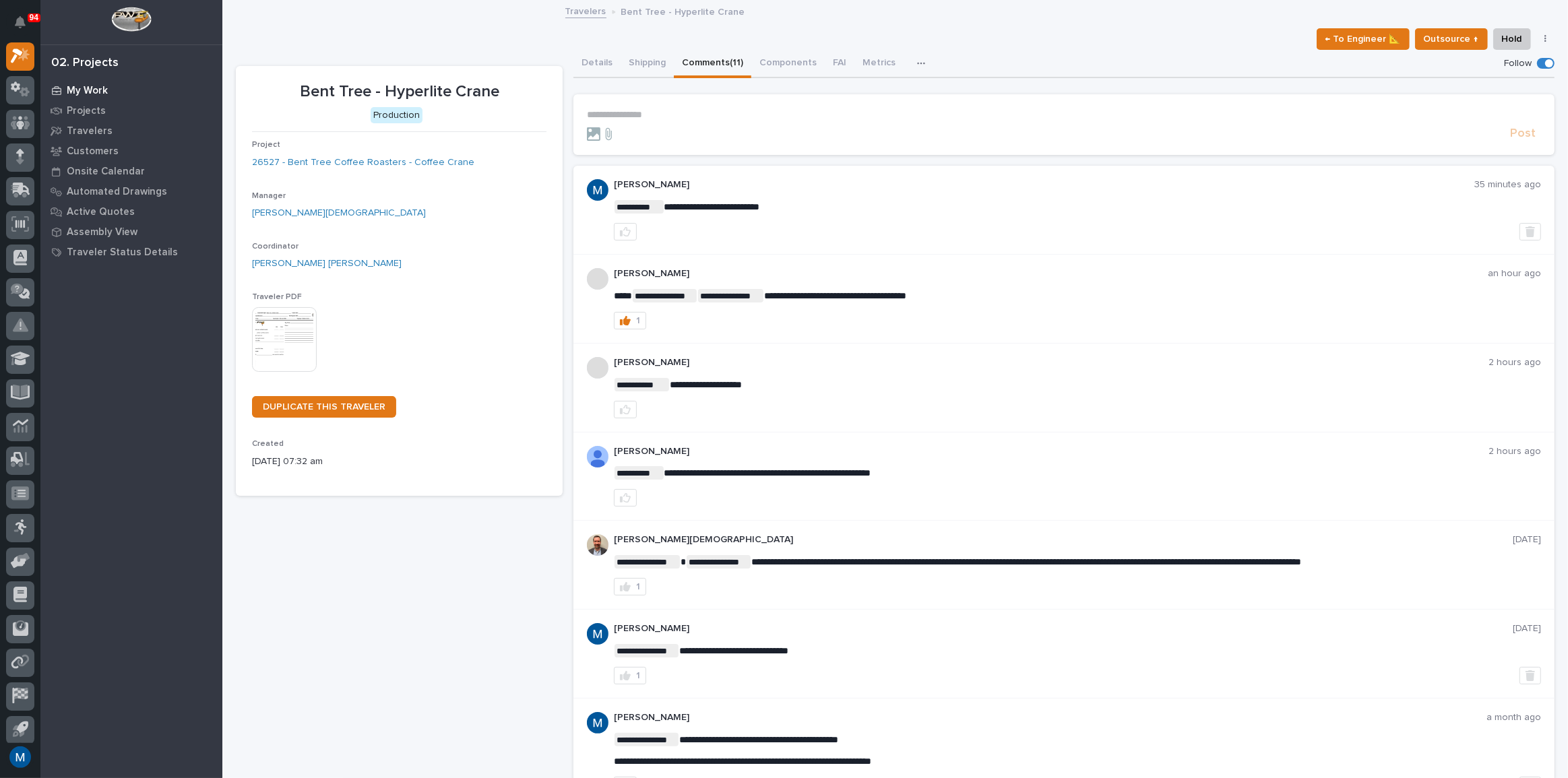
click at [98, 87] on p "My Work" at bounding box center [87, 91] width 41 height 12
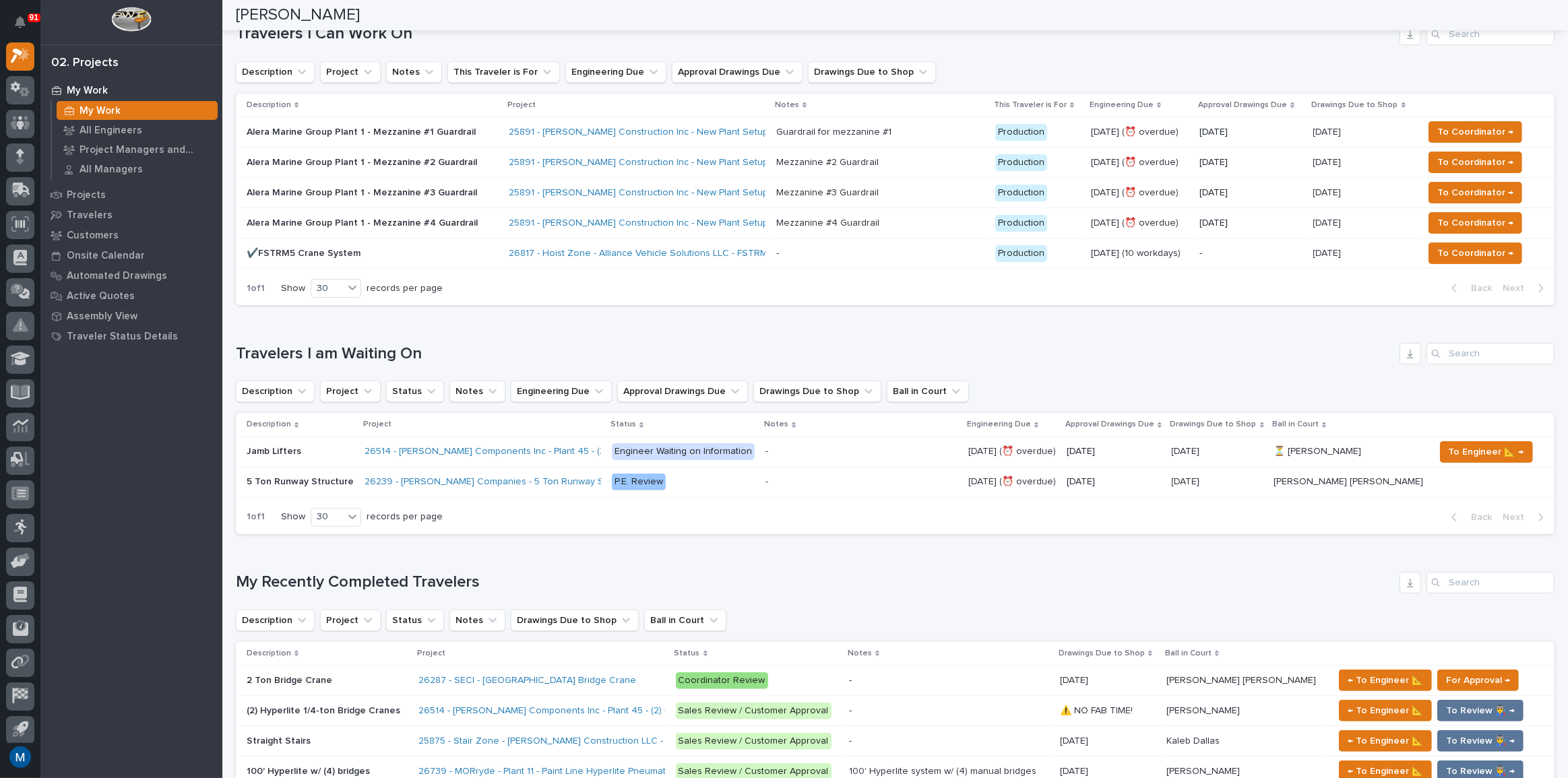
scroll to position [122, 0]
